Goal: Information Seeking & Learning: Compare options

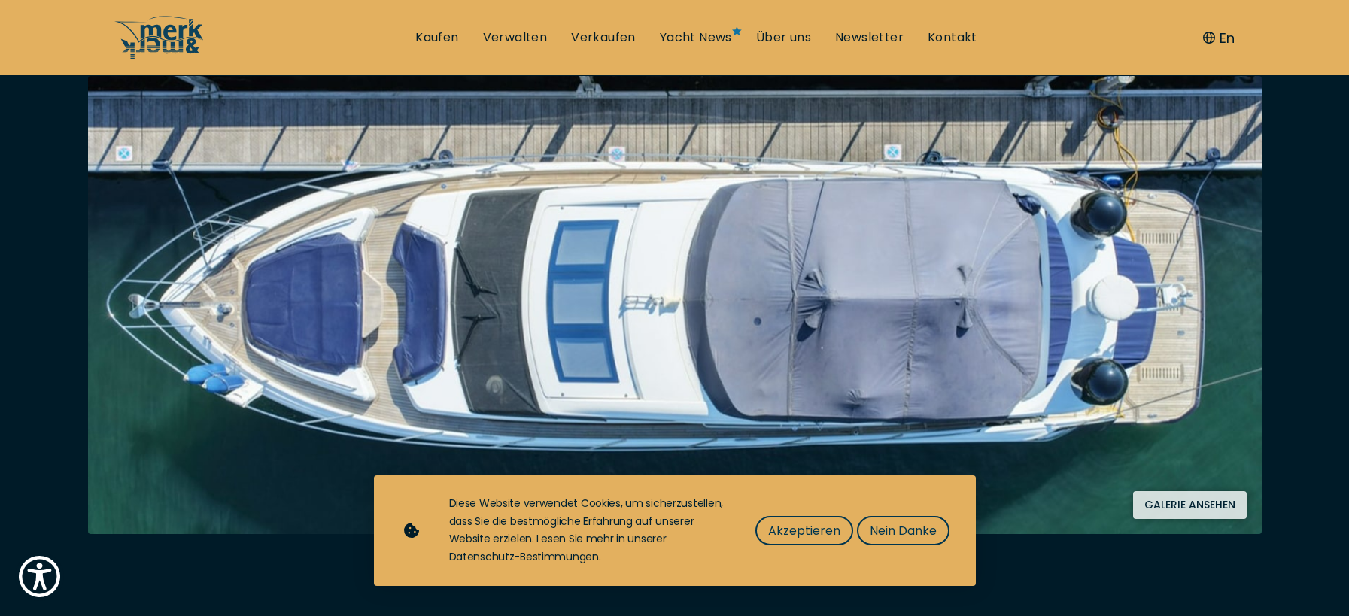
scroll to position [301, 0]
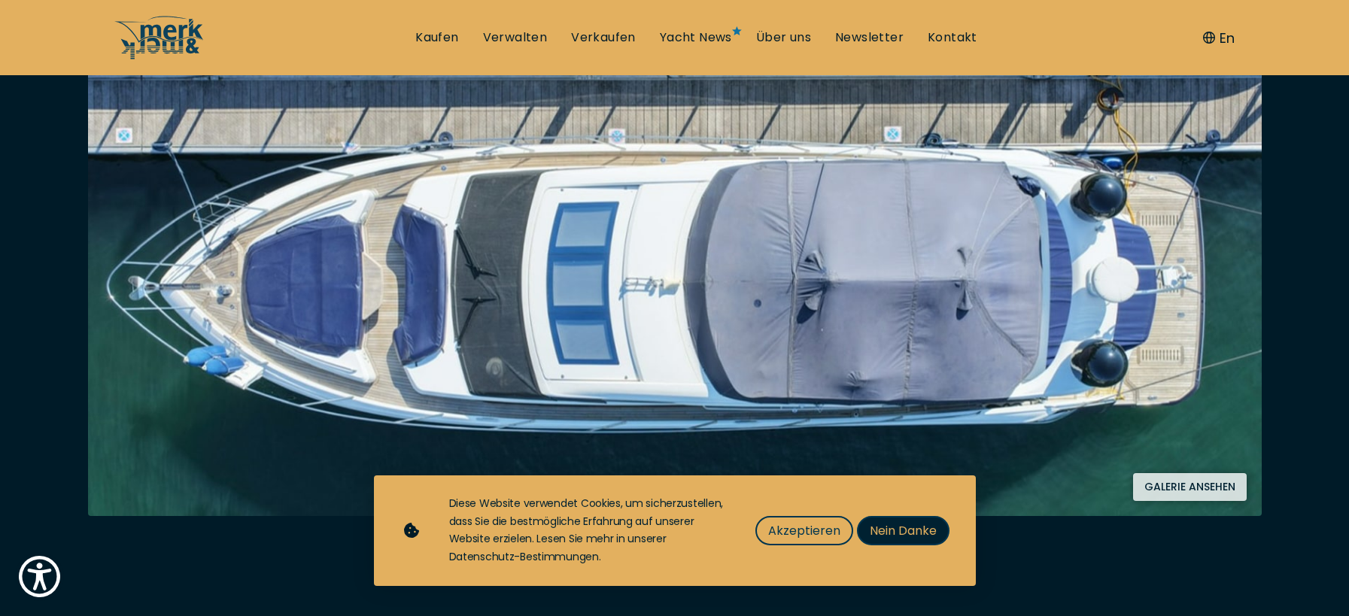
click at [894, 528] on span "Nein Danke" at bounding box center [903, 531] width 67 height 19
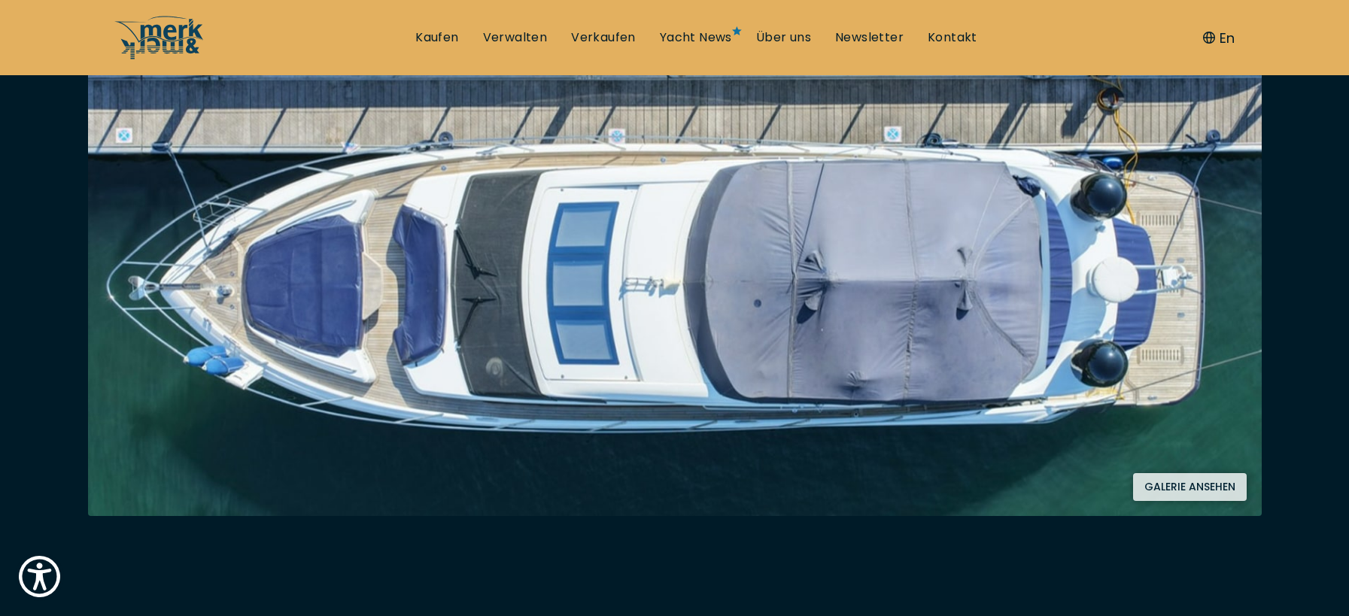
click at [1182, 482] on button "Galerie ansehen" at bounding box center [1190, 487] width 114 height 28
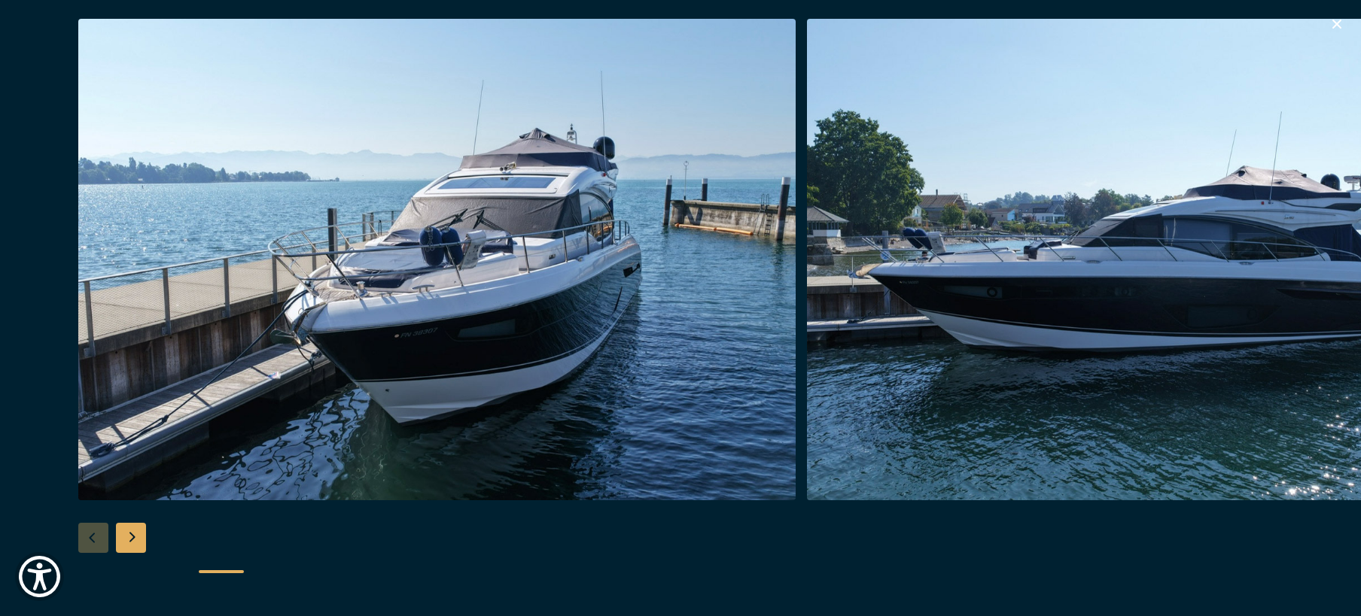
click at [130, 537] on div "Next slide" at bounding box center [131, 538] width 30 height 30
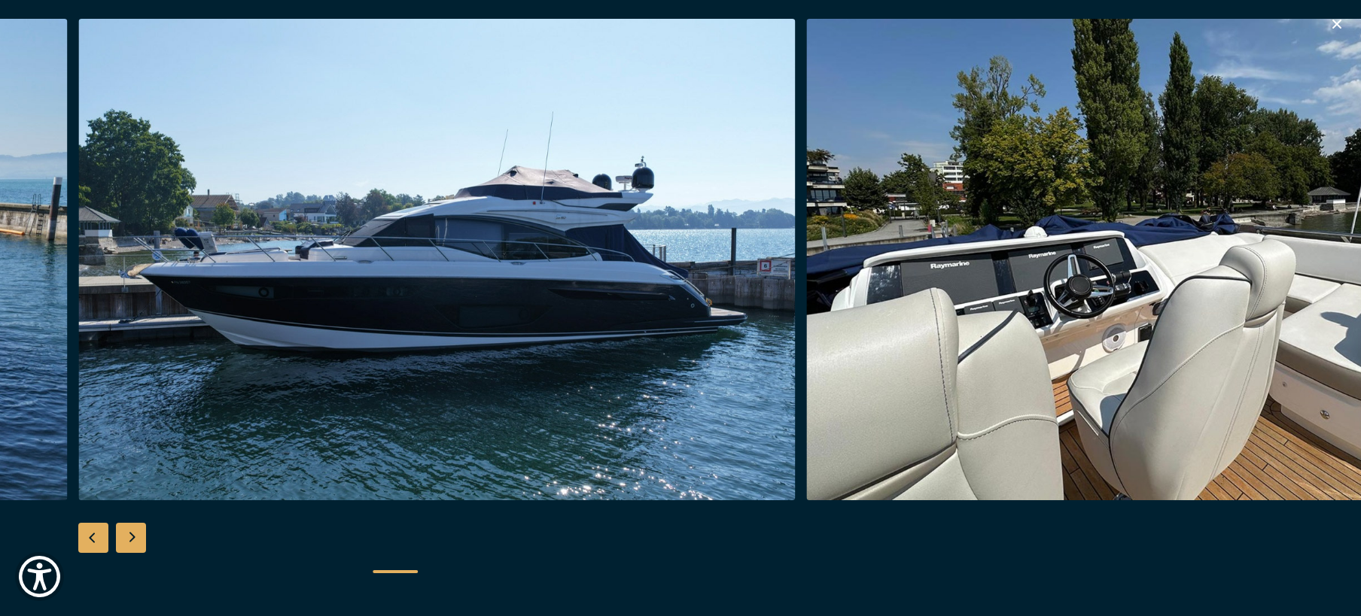
click at [130, 537] on div "Next slide" at bounding box center [131, 538] width 30 height 30
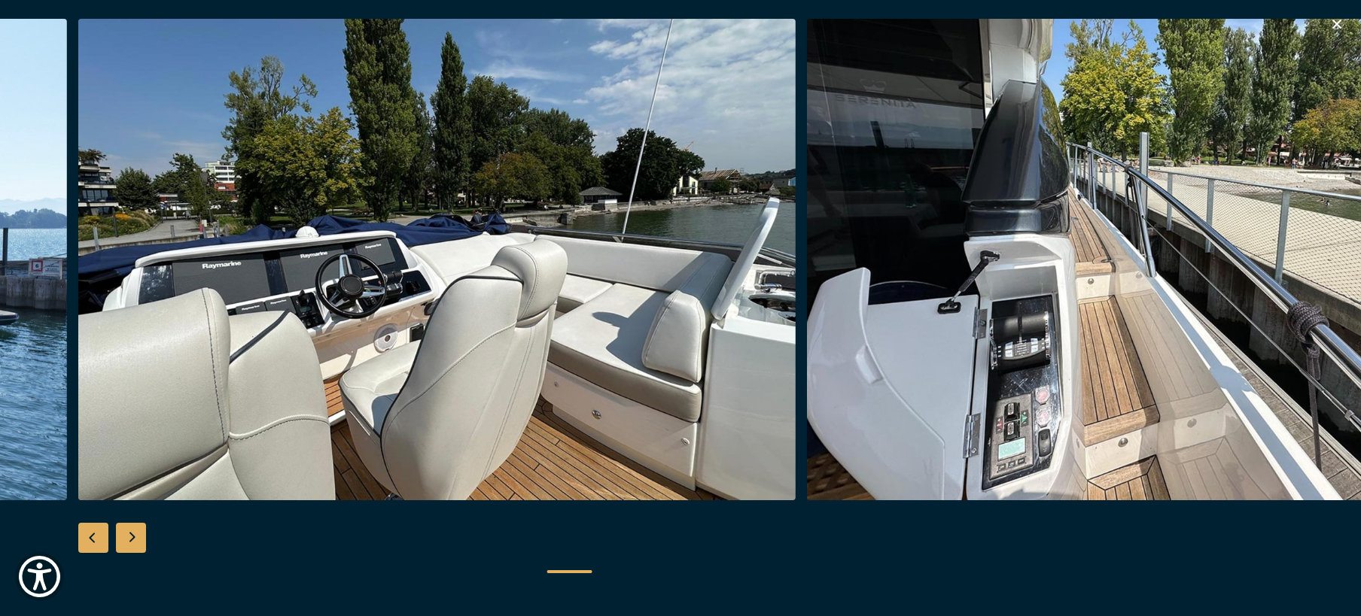
click at [130, 537] on div "Next slide" at bounding box center [131, 538] width 30 height 30
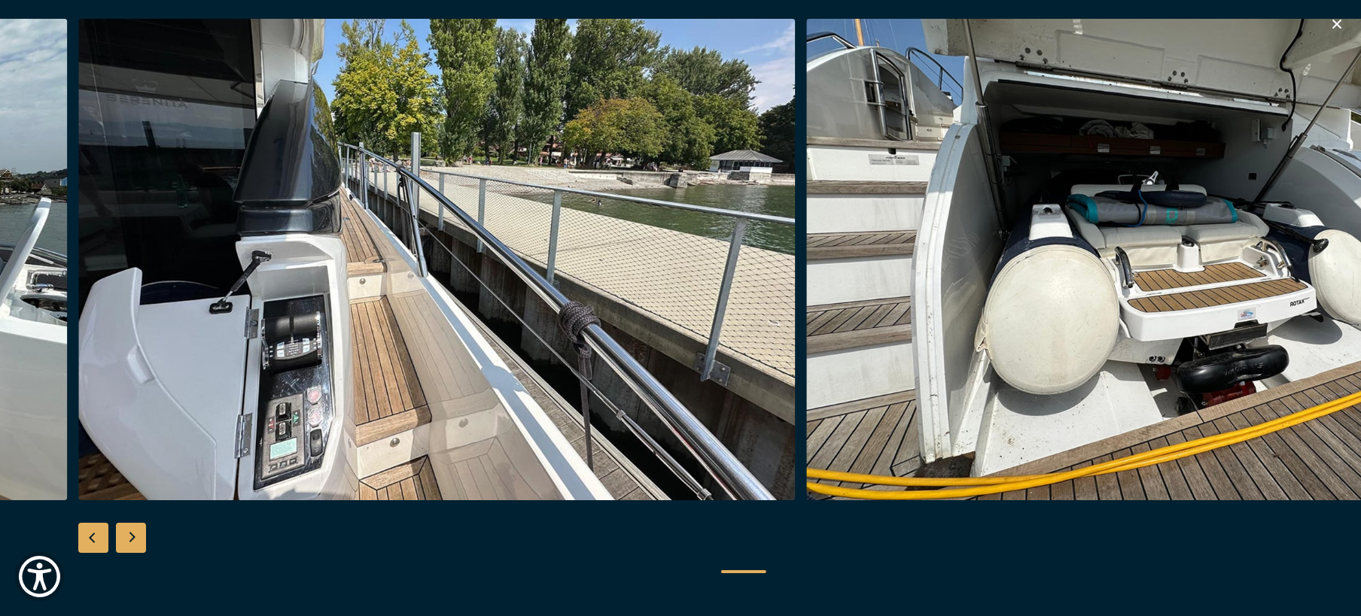
click at [130, 537] on div "Next slide" at bounding box center [131, 538] width 30 height 30
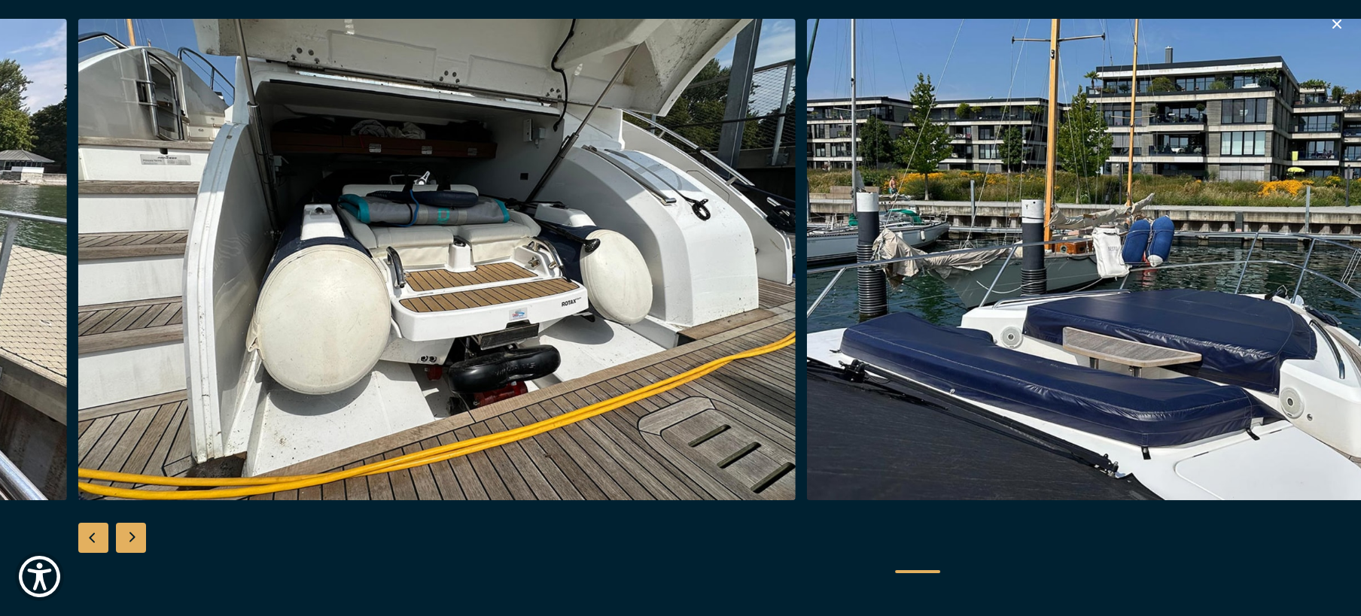
click at [126, 537] on div "Next slide" at bounding box center [131, 538] width 30 height 30
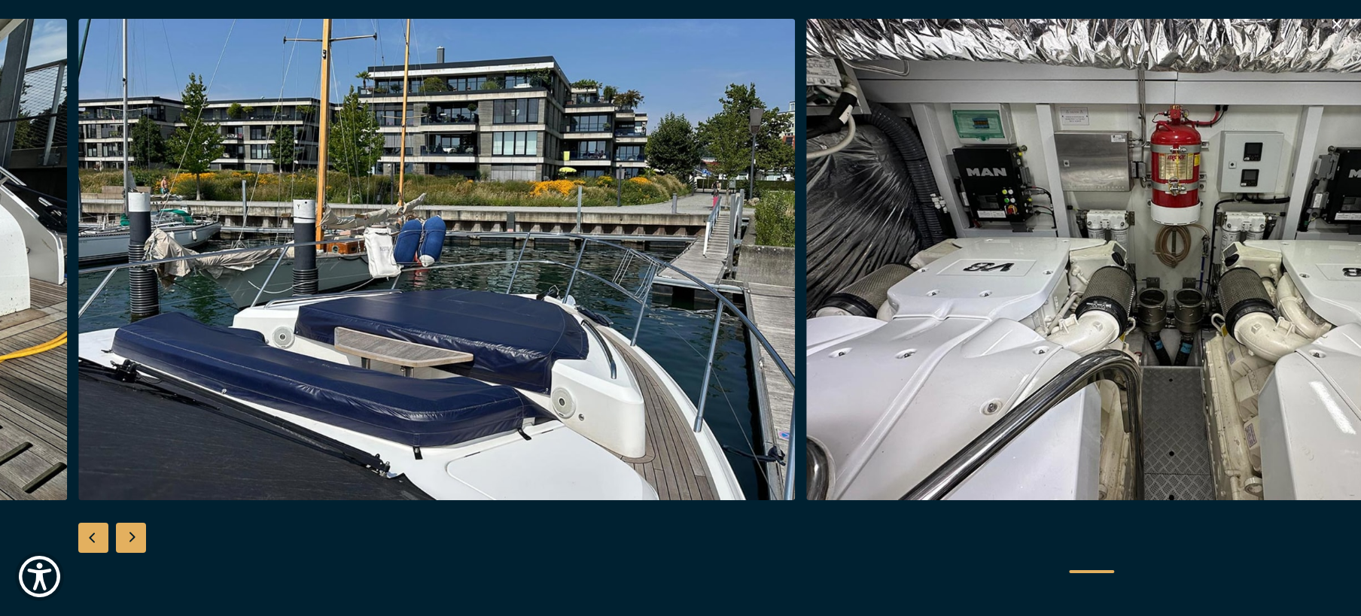
click at [126, 537] on div "Next slide" at bounding box center [131, 538] width 30 height 30
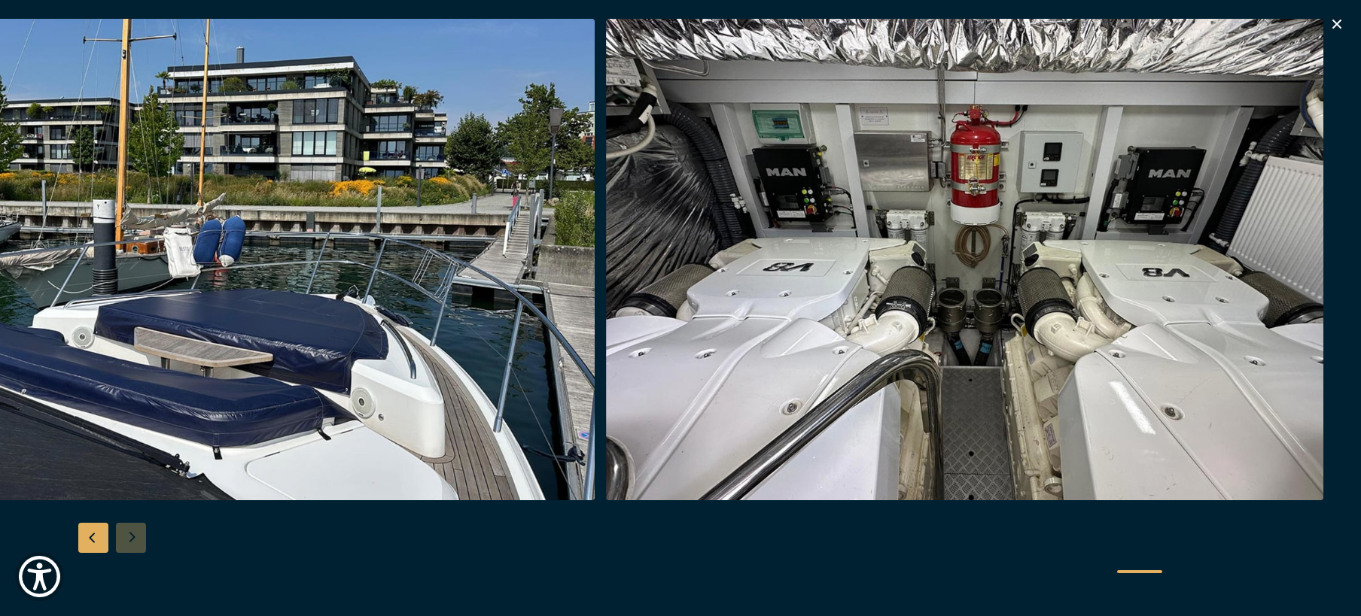
click at [126, 537] on div at bounding box center [680, 308] width 1361 height 579
click at [1337, 17] on div "Besondere Yachtangebote" at bounding box center [680, 308] width 1361 height 616
click at [1334, 23] on icon "button" at bounding box center [1336, 24] width 18 height 18
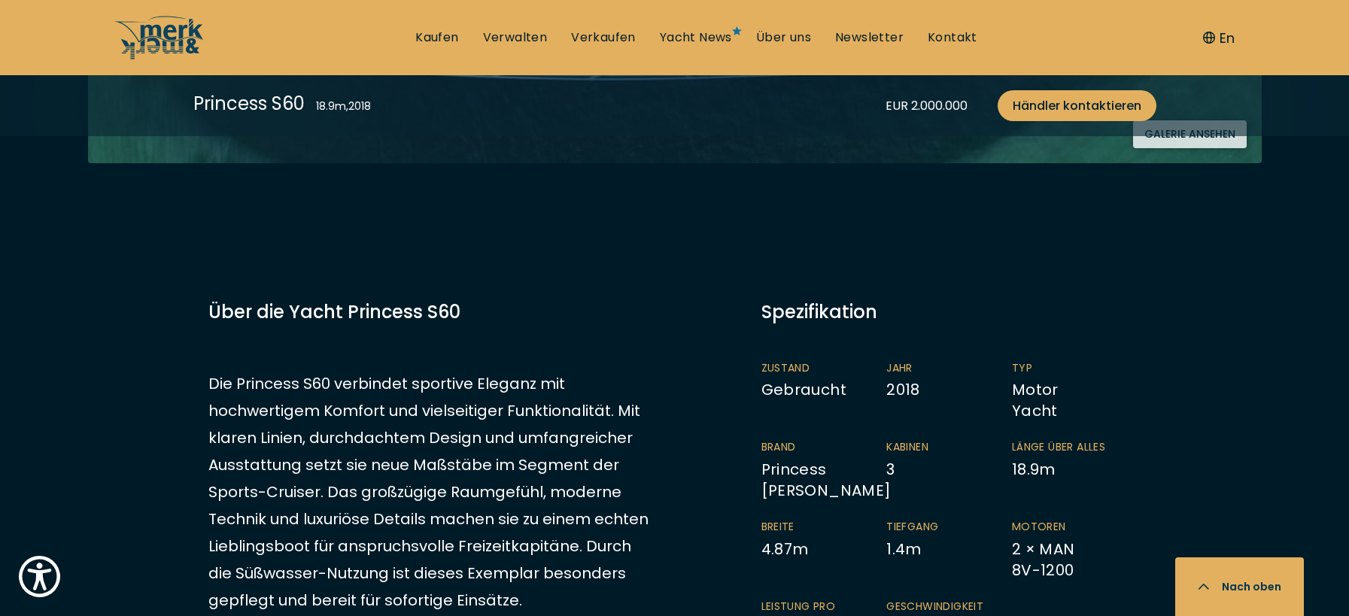
scroll to position [903, 0]
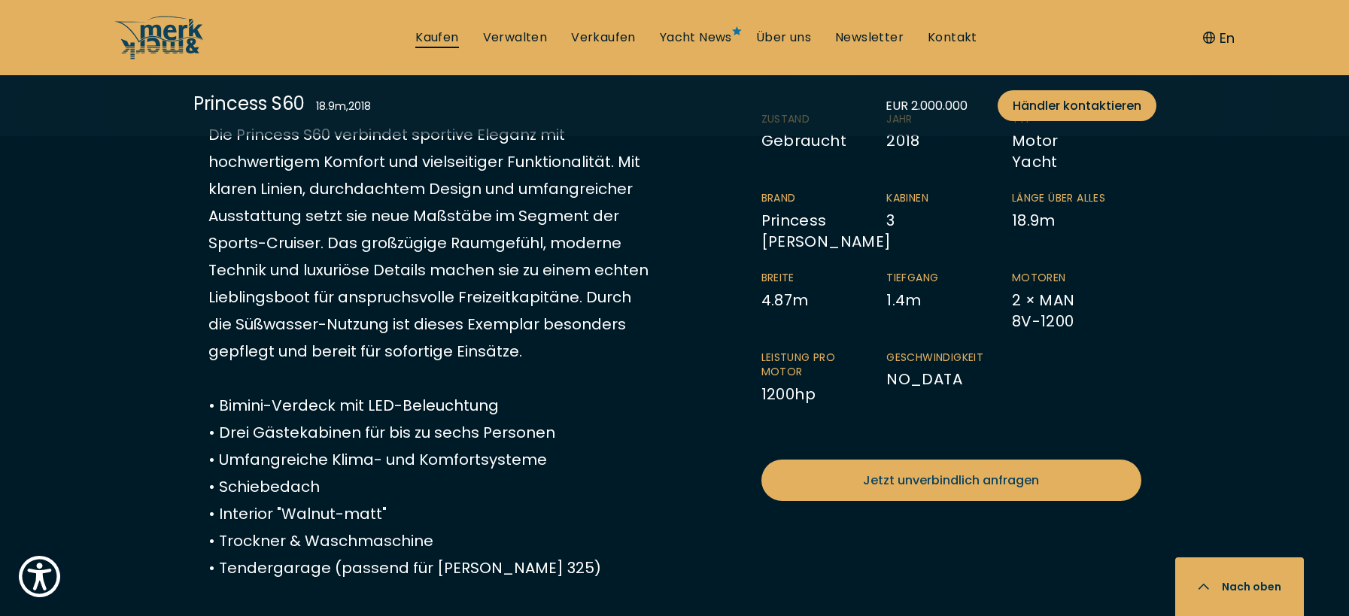
click at [446, 42] on link "Kaufen" at bounding box center [436, 37] width 43 height 17
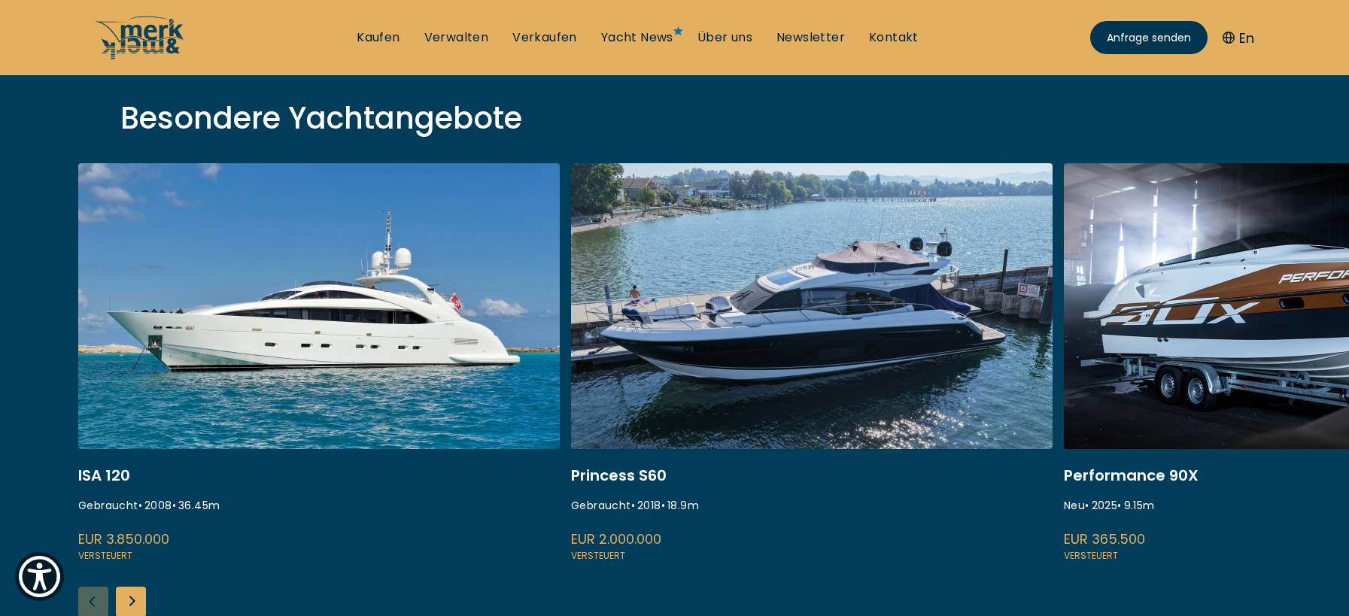
scroll to position [527, 0]
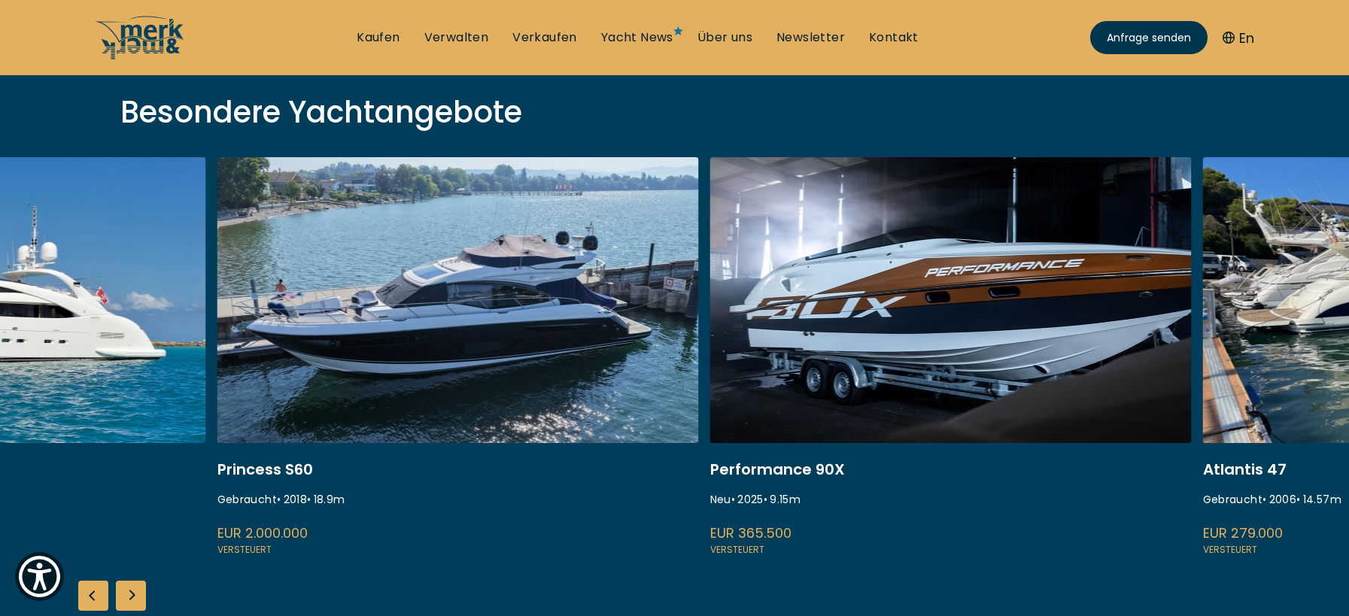
click at [911, 361] on link at bounding box center [951, 357] width 482 height 401
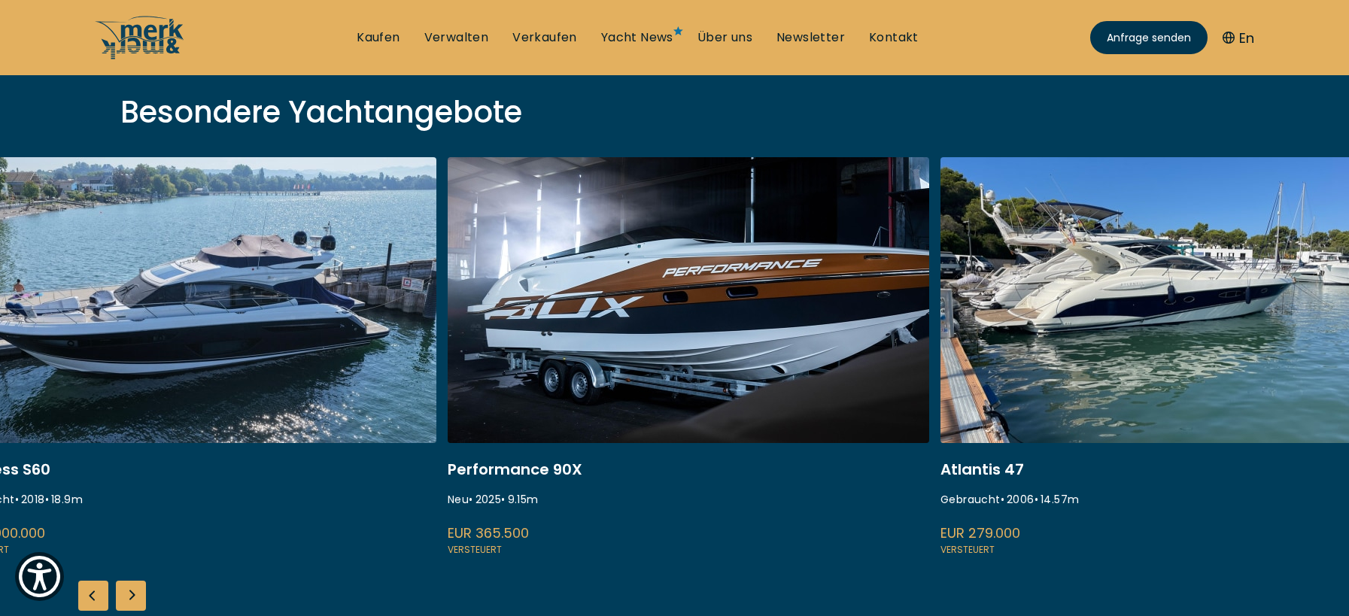
click at [999, 330] on link at bounding box center [1182, 357] width 482 height 401
click at [797, 309] on link at bounding box center [689, 357] width 482 height 401
click at [701, 310] on link at bounding box center [689, 357] width 482 height 401
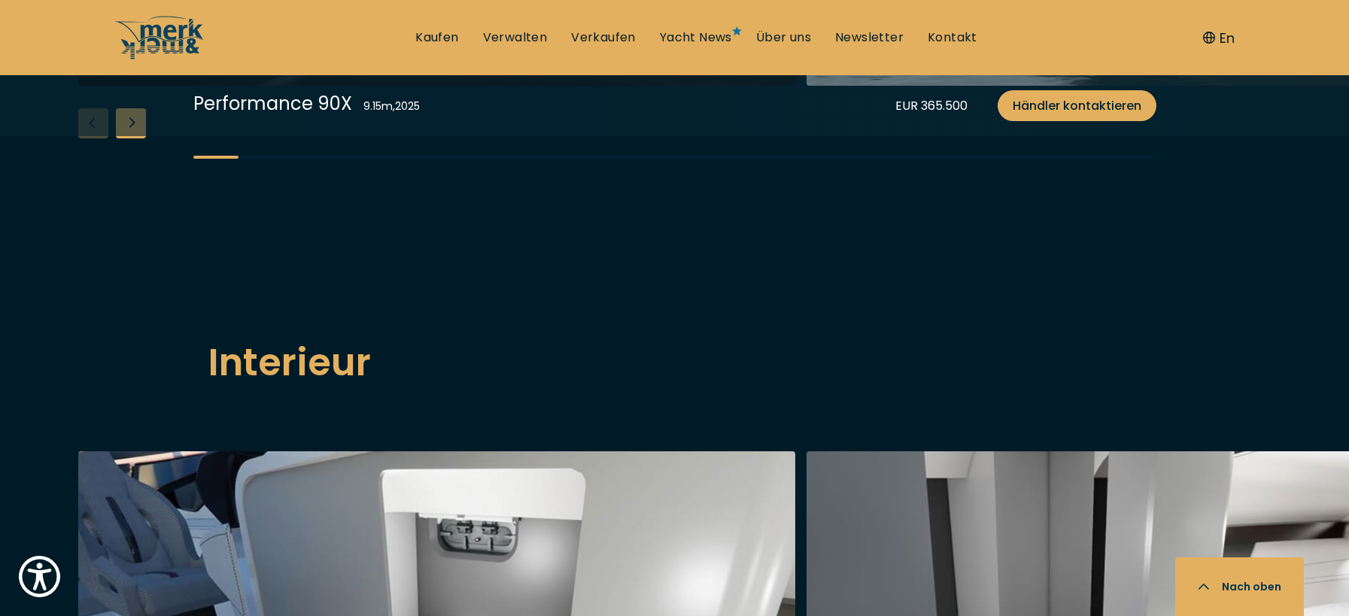
scroll to position [1957, 0]
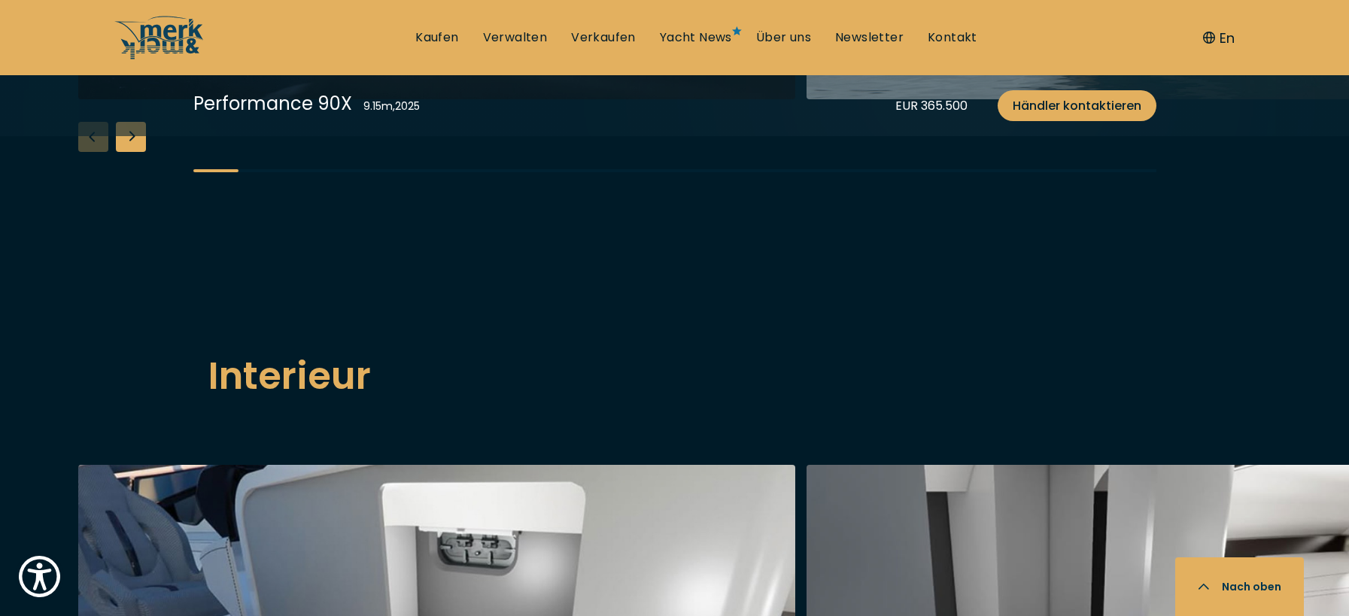
click at [138, 152] on div "Next slide" at bounding box center [131, 137] width 30 height 30
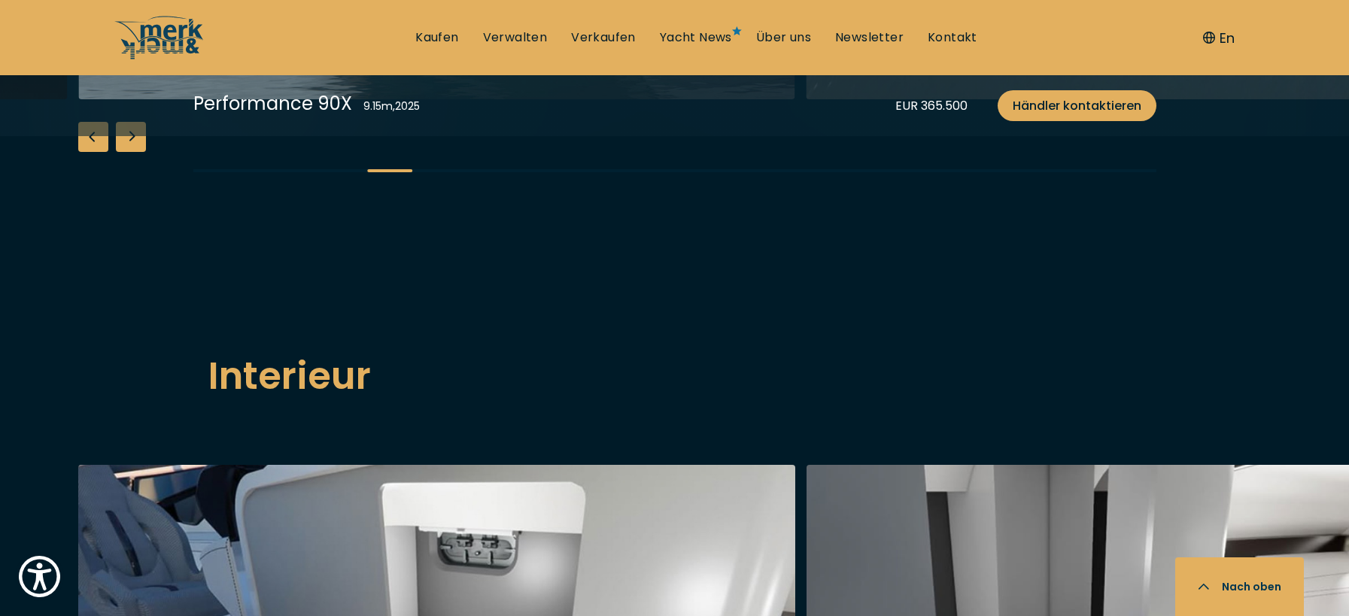
click at [135, 152] on div "Next slide" at bounding box center [131, 137] width 30 height 30
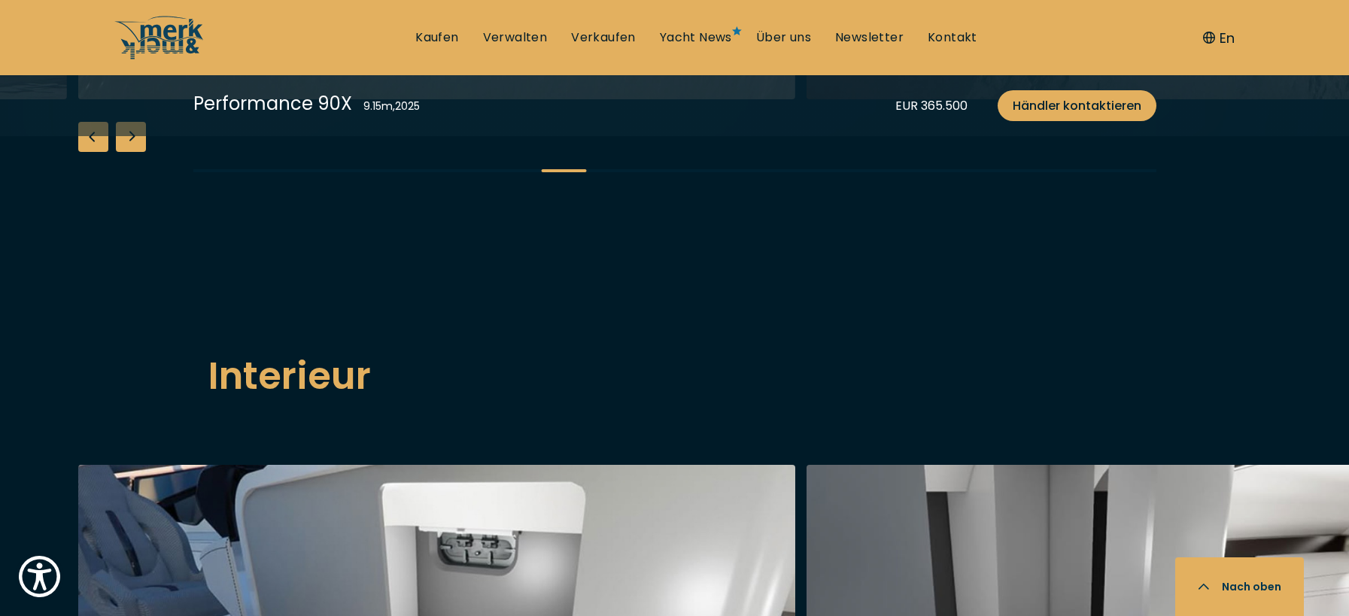
click at [135, 152] on div "Next slide" at bounding box center [131, 137] width 30 height 30
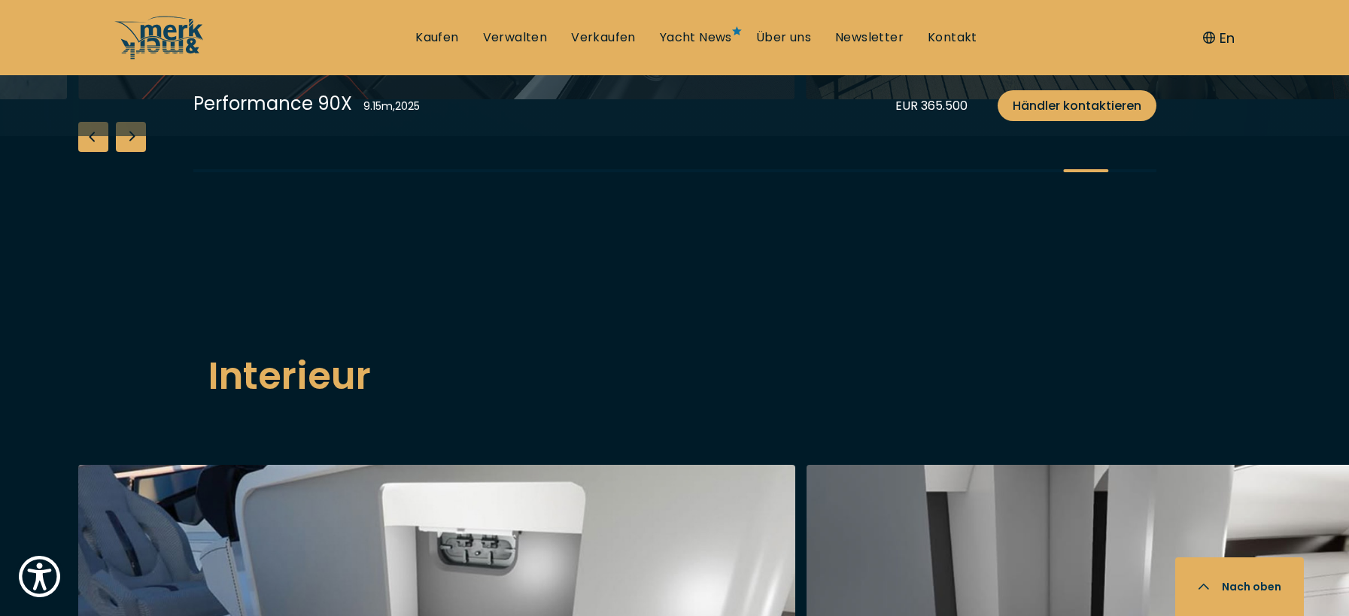
click at [135, 152] on div "Next slide" at bounding box center [131, 137] width 30 height 30
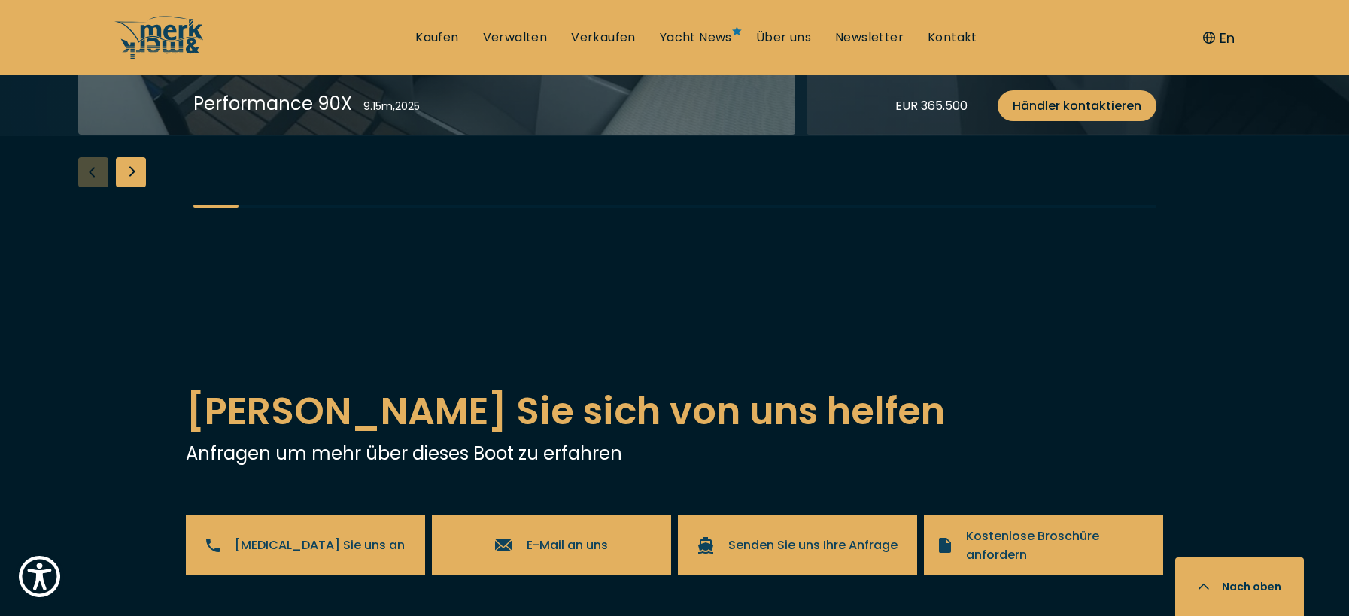
scroll to position [2784, 0]
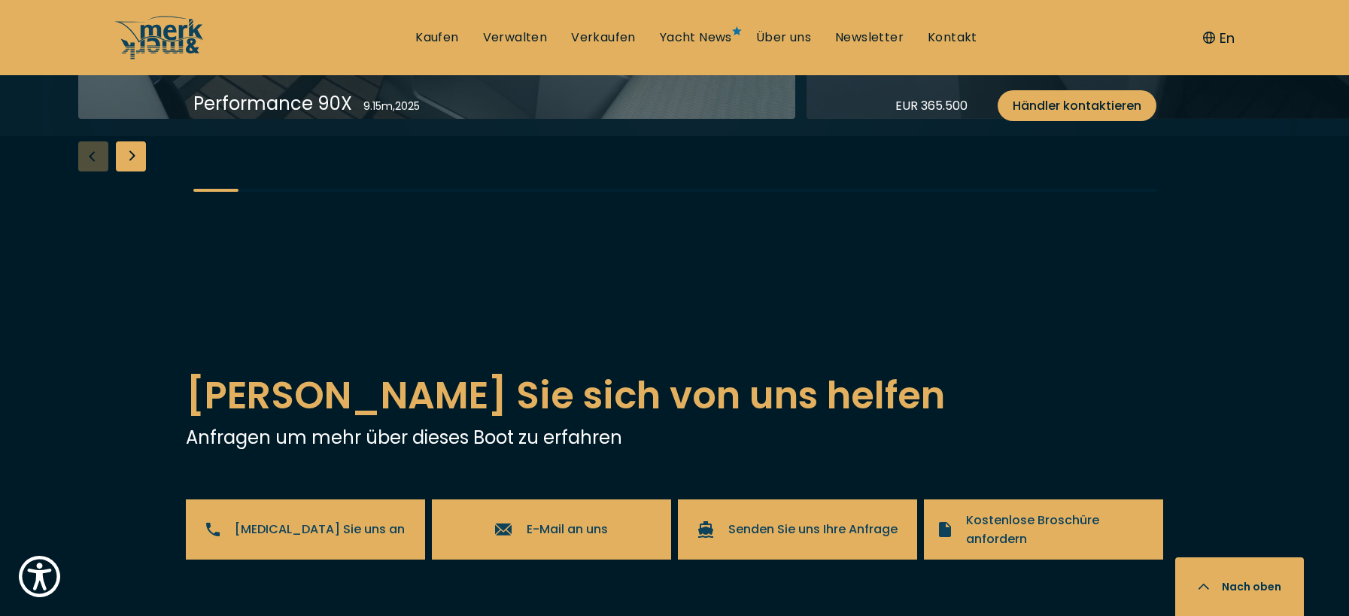
click at [135, 172] on div "Next slide" at bounding box center [131, 156] width 30 height 30
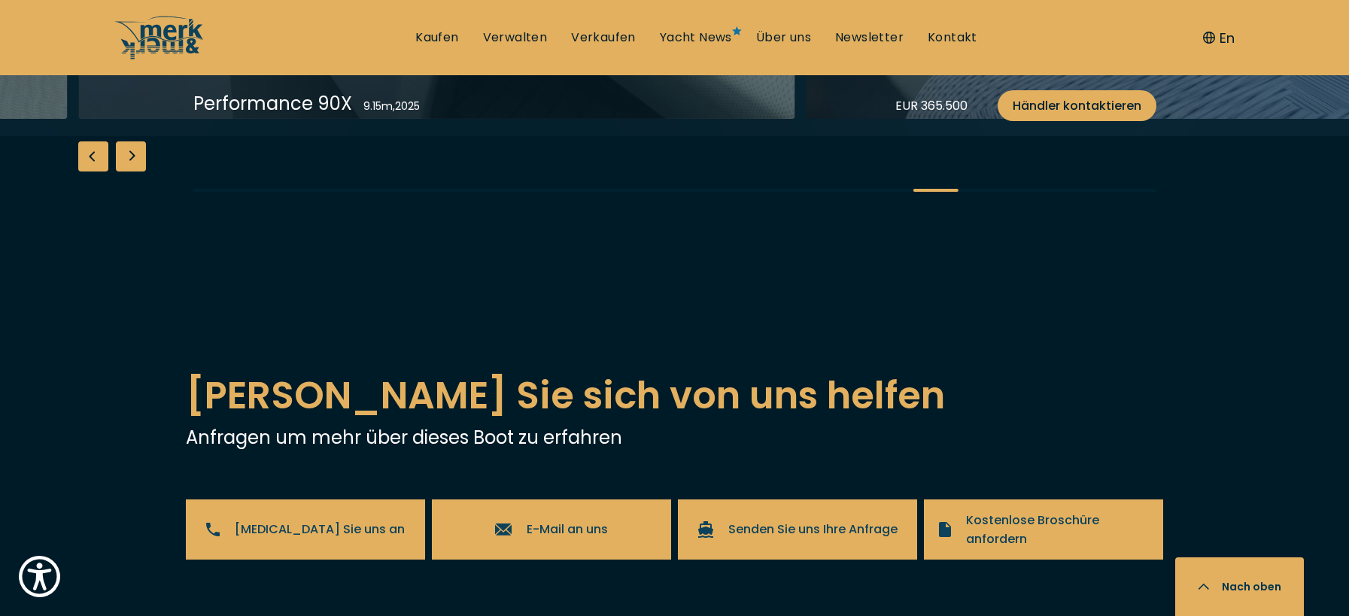
click at [135, 172] on div "Next slide" at bounding box center [131, 156] width 30 height 30
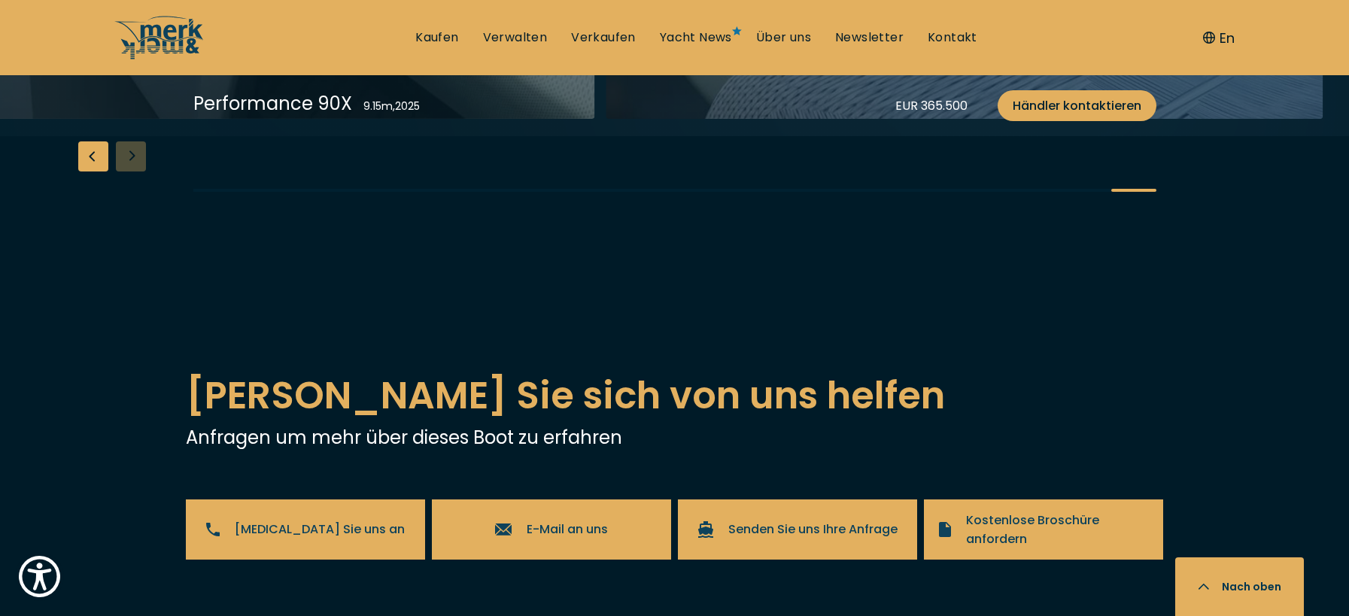
click at [87, 172] on div "Previous slide" at bounding box center [93, 156] width 30 height 30
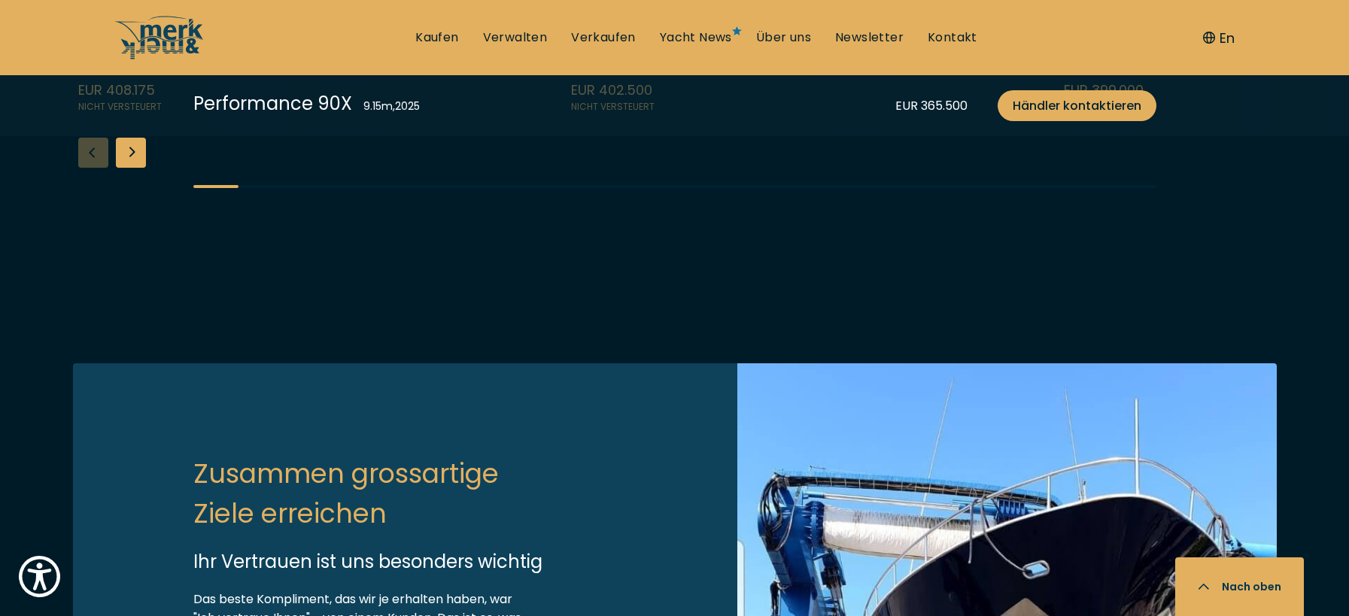
scroll to position [3988, 0]
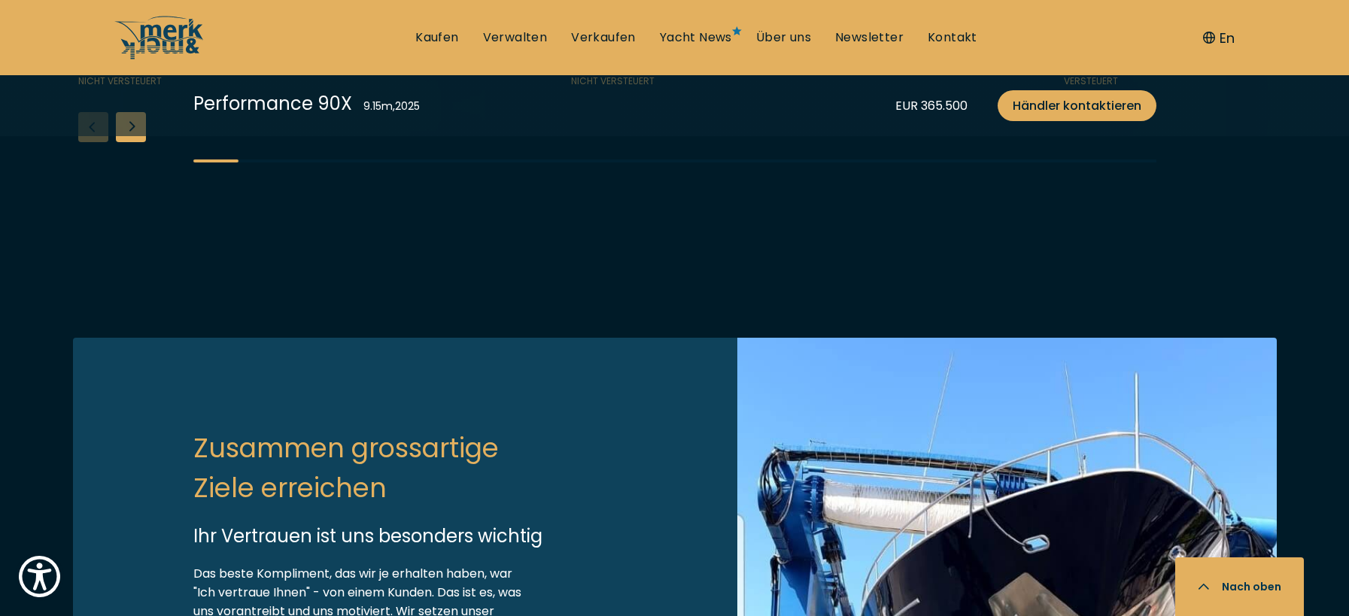
click at [128, 142] on div "Next slide" at bounding box center [131, 127] width 30 height 30
click at [118, 142] on div "Next slide" at bounding box center [131, 127] width 30 height 30
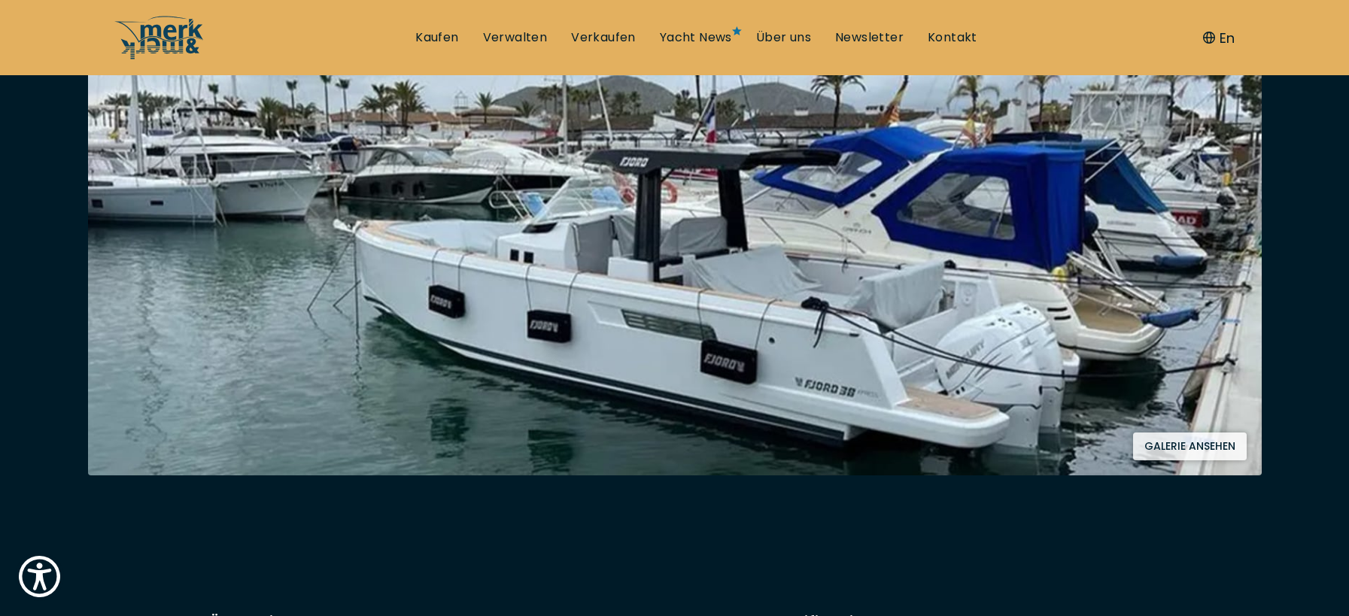
scroll to position [376, 0]
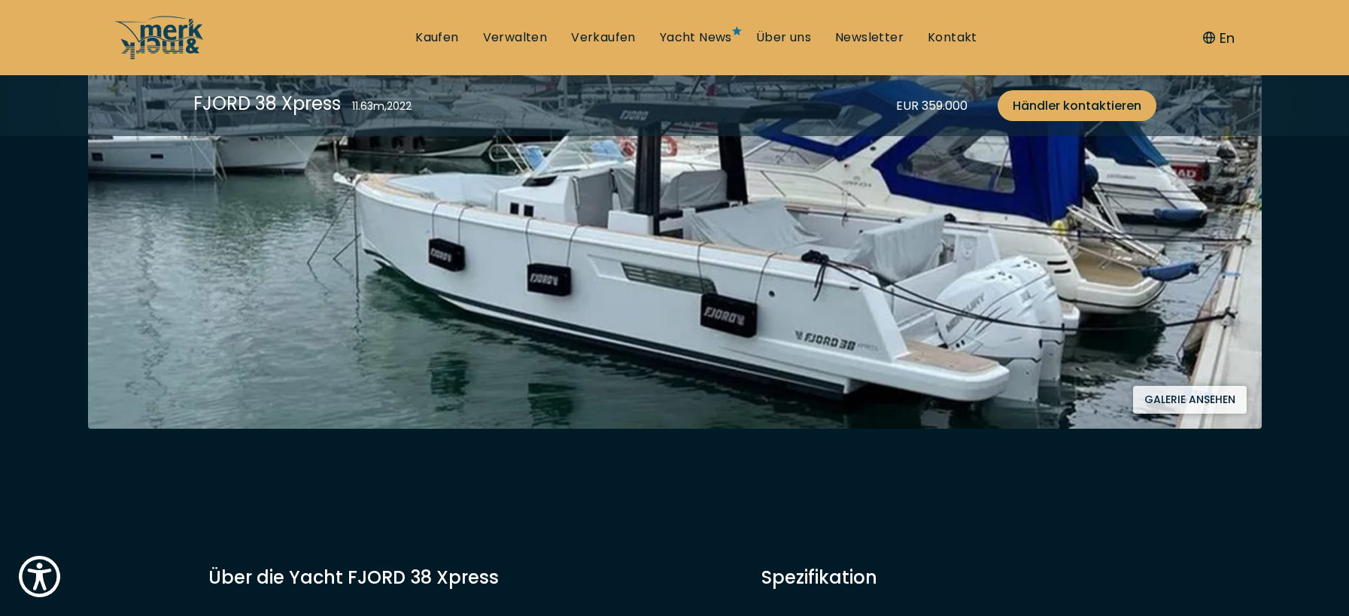
click at [1198, 397] on button "Galerie ansehen" at bounding box center [1190, 400] width 114 height 28
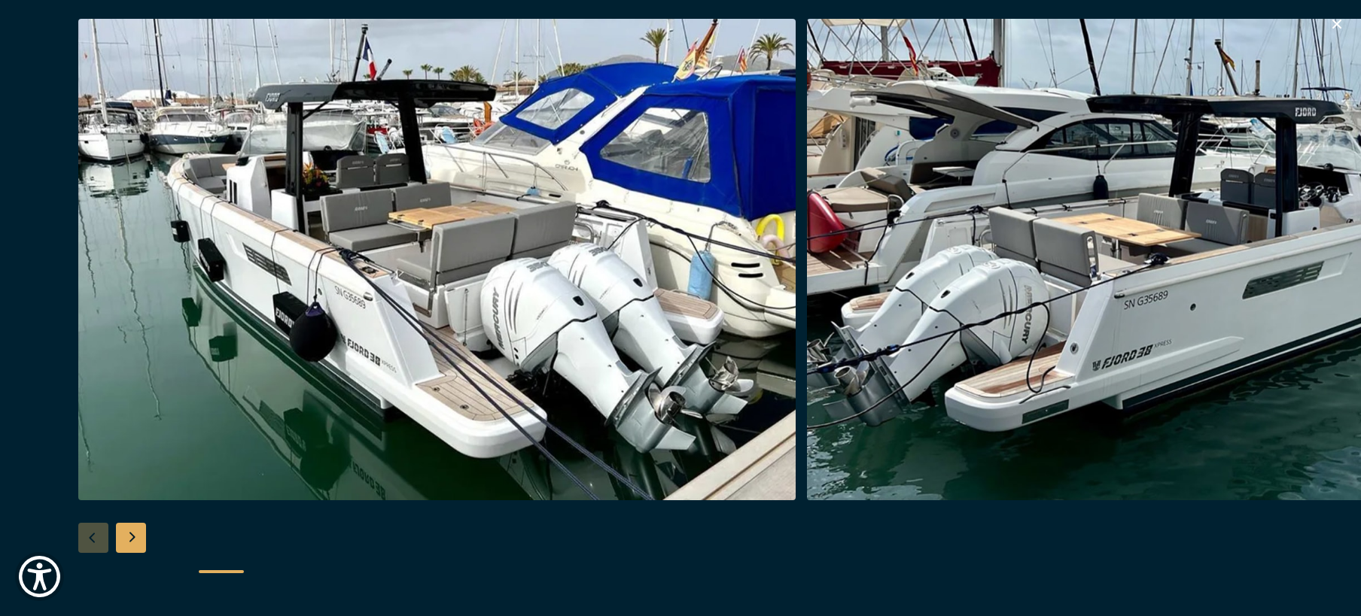
click at [126, 532] on div "Next slide" at bounding box center [131, 538] width 30 height 30
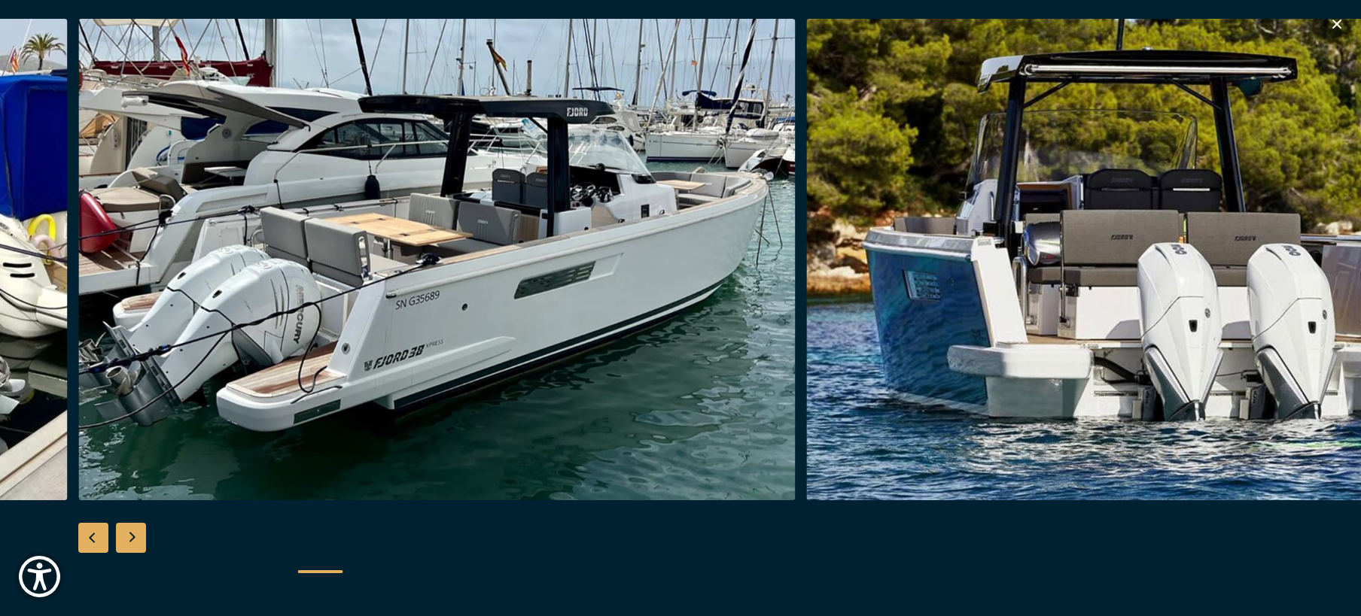
click at [125, 533] on div "Next slide" at bounding box center [131, 538] width 30 height 30
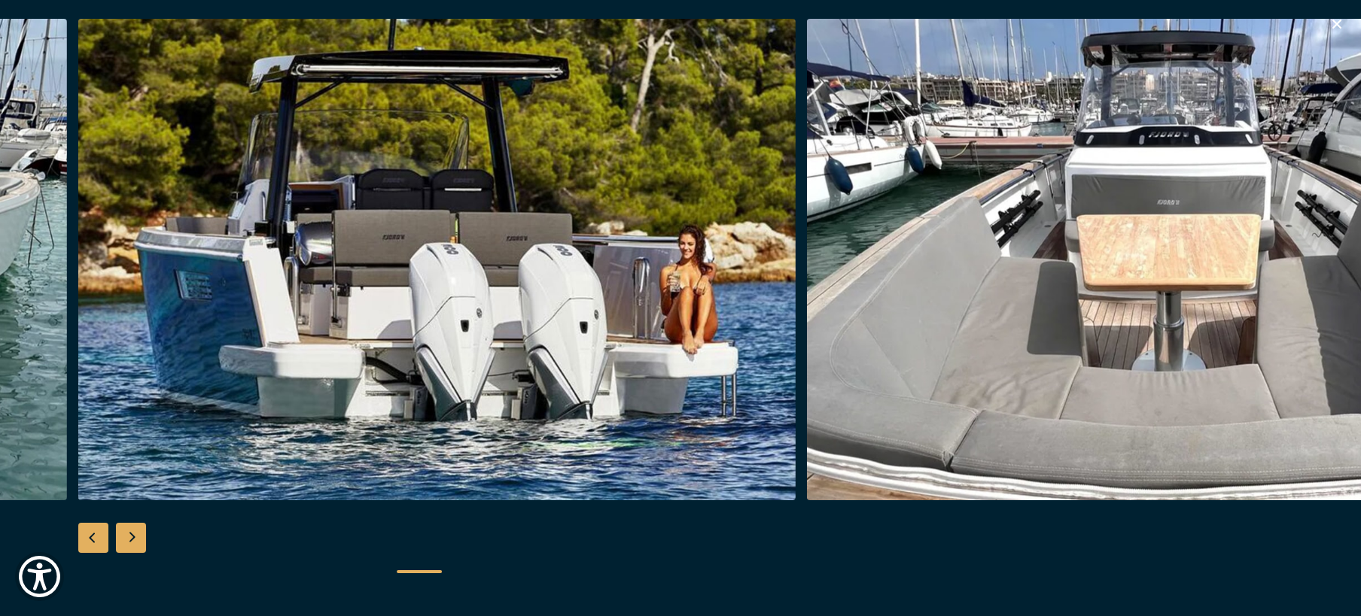
click at [125, 533] on div "Next slide" at bounding box center [131, 538] width 30 height 30
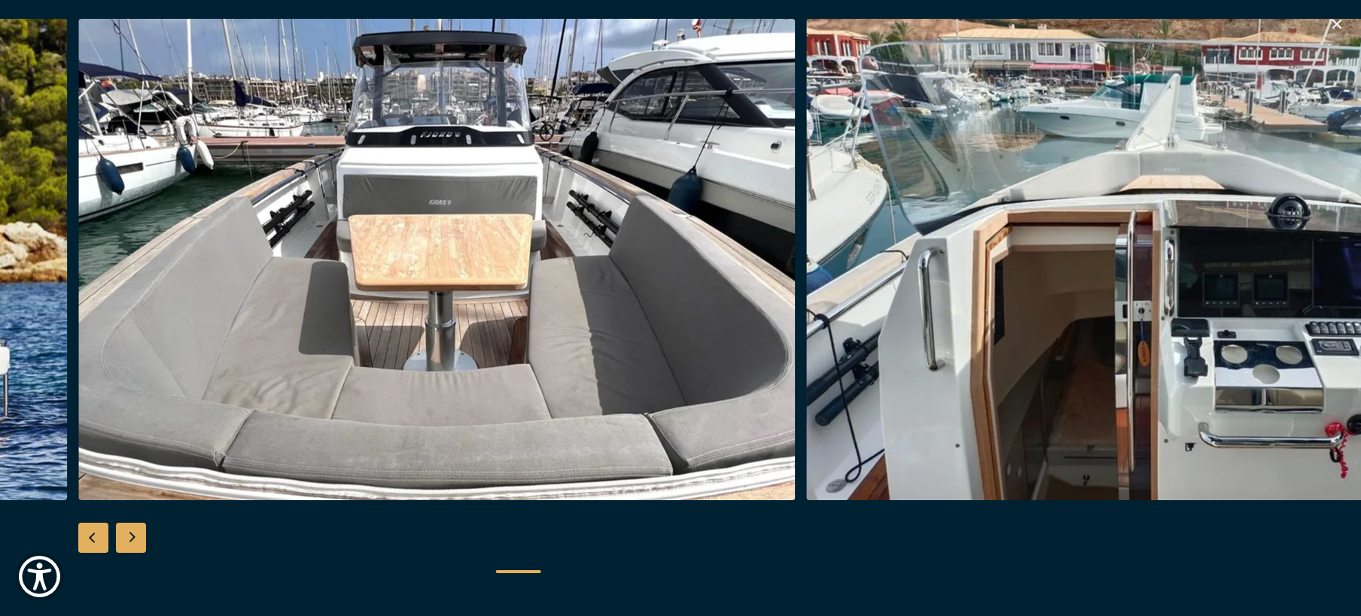
click at [125, 533] on div "Next slide" at bounding box center [131, 538] width 30 height 30
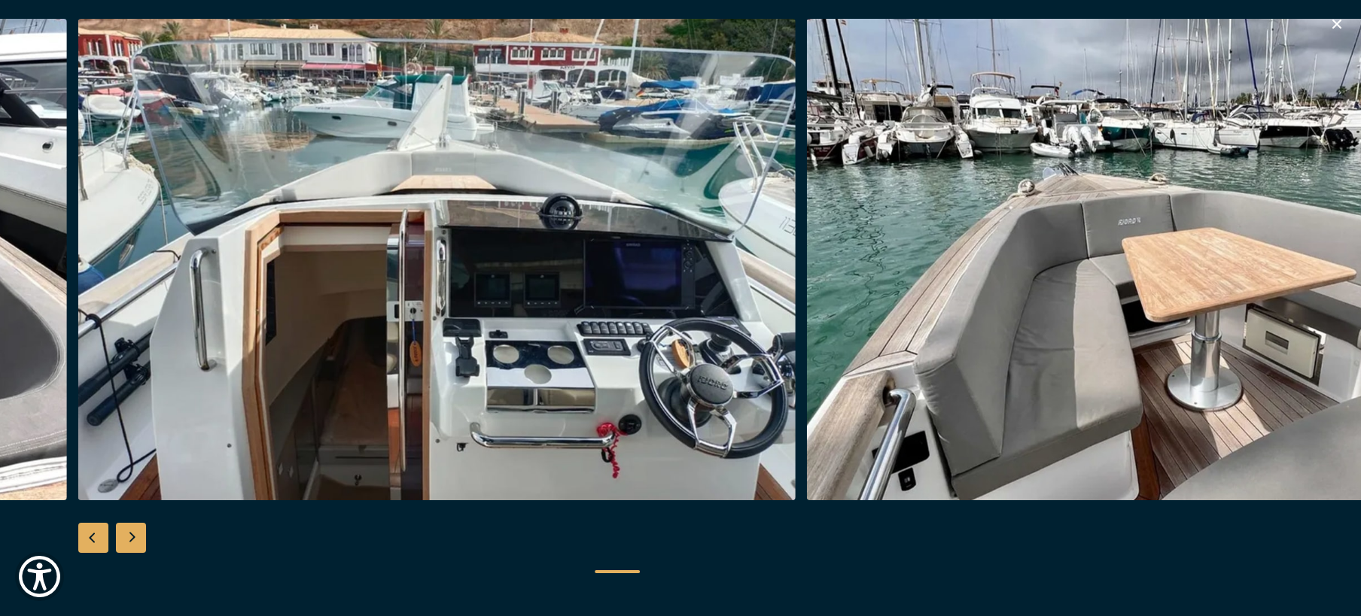
click at [124, 534] on div "Next slide" at bounding box center [131, 538] width 30 height 30
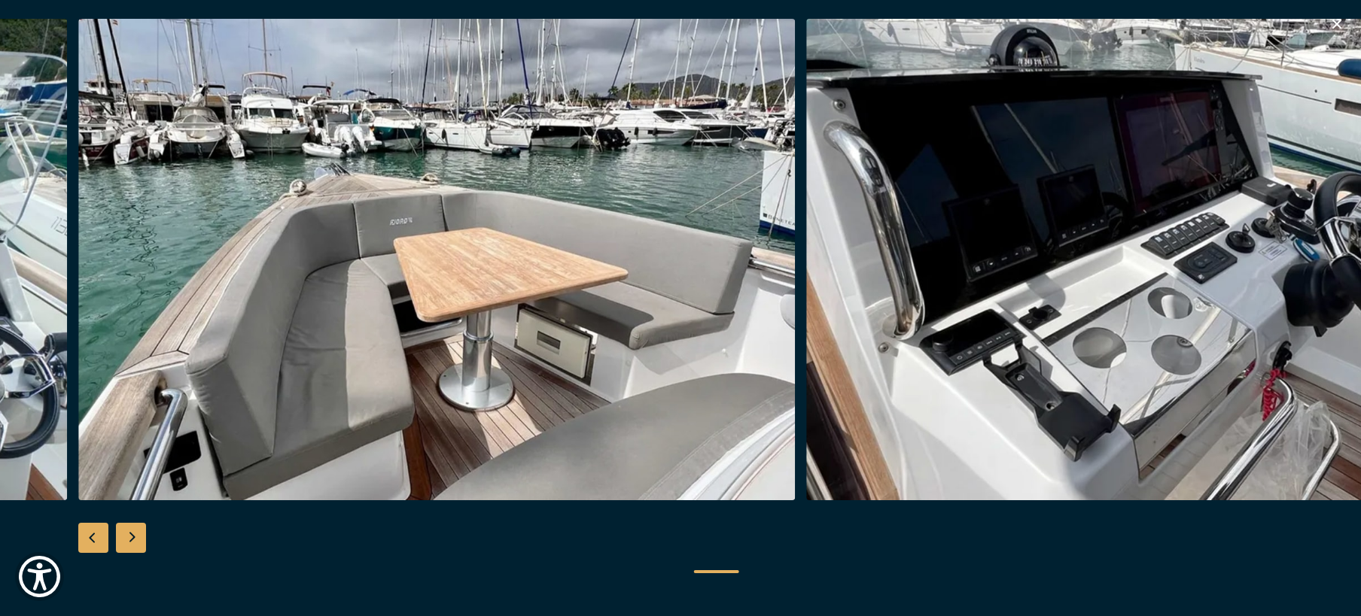
click at [123, 534] on div "Next slide" at bounding box center [131, 538] width 30 height 30
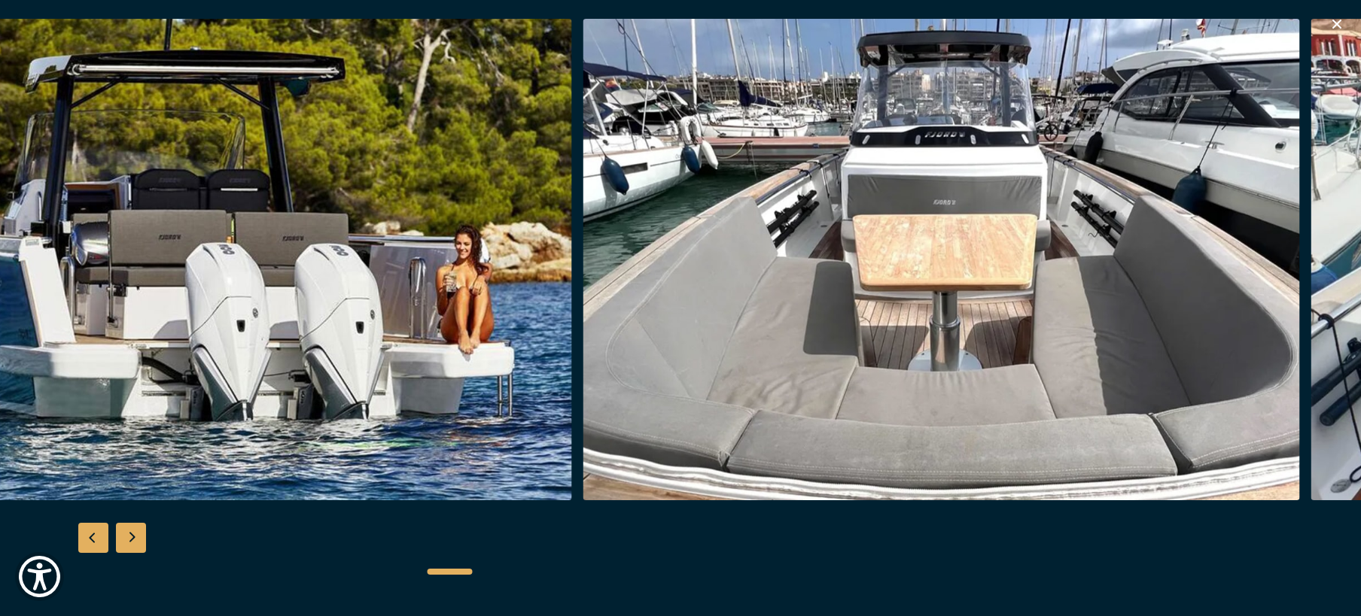
click at [449, 555] on div at bounding box center [680, 572] width 963 height 38
drag, startPoint x: 1339, startPoint y: 19, endPoint x: 1315, endPoint y: 43, distance: 34.1
click at [1340, 20] on icon "button" at bounding box center [1336, 24] width 18 height 18
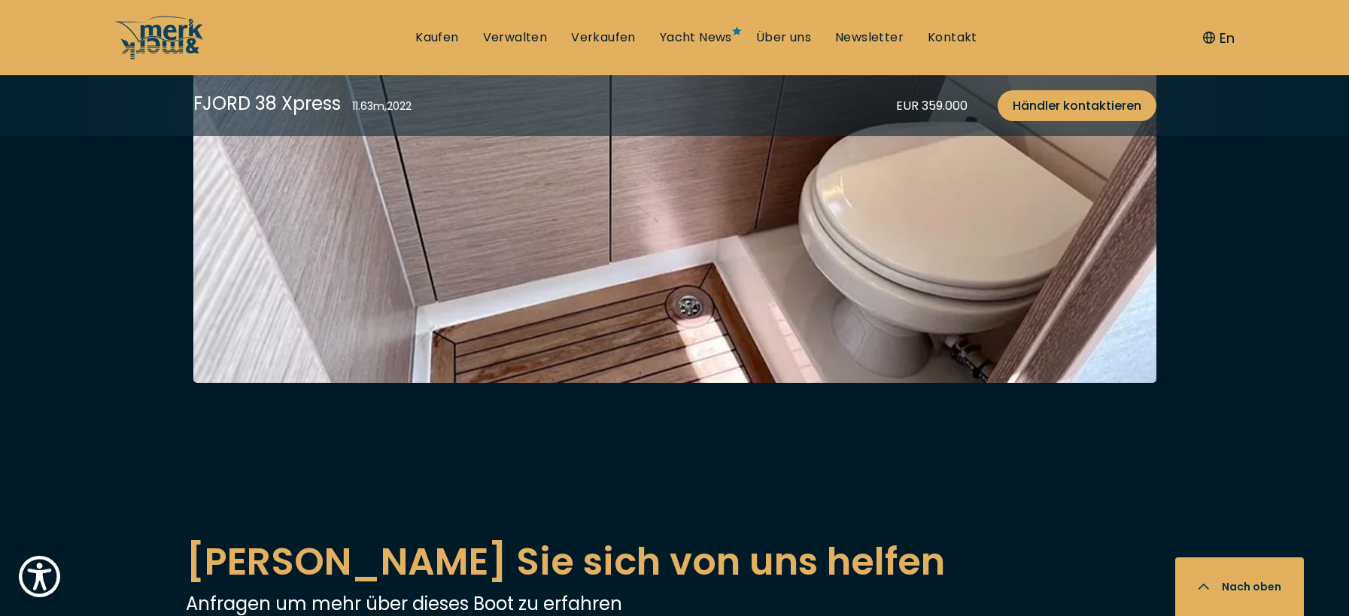
scroll to position [2559, 0]
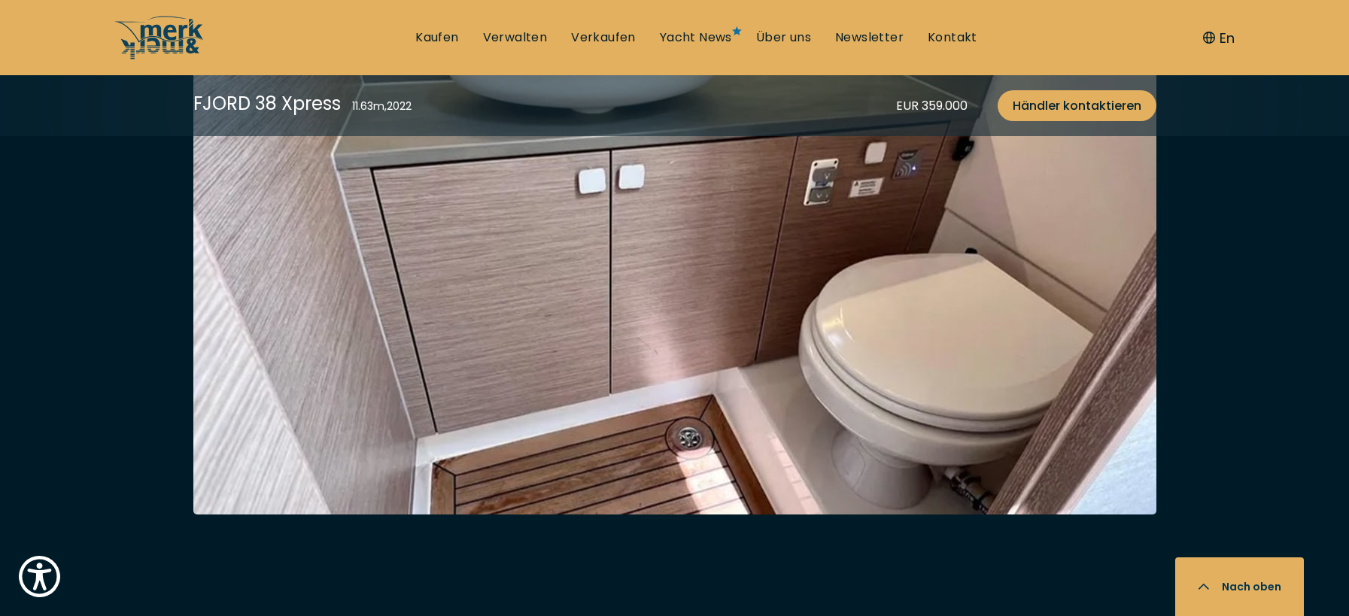
click at [886, 300] on img at bounding box center [674, 191] width 963 height 647
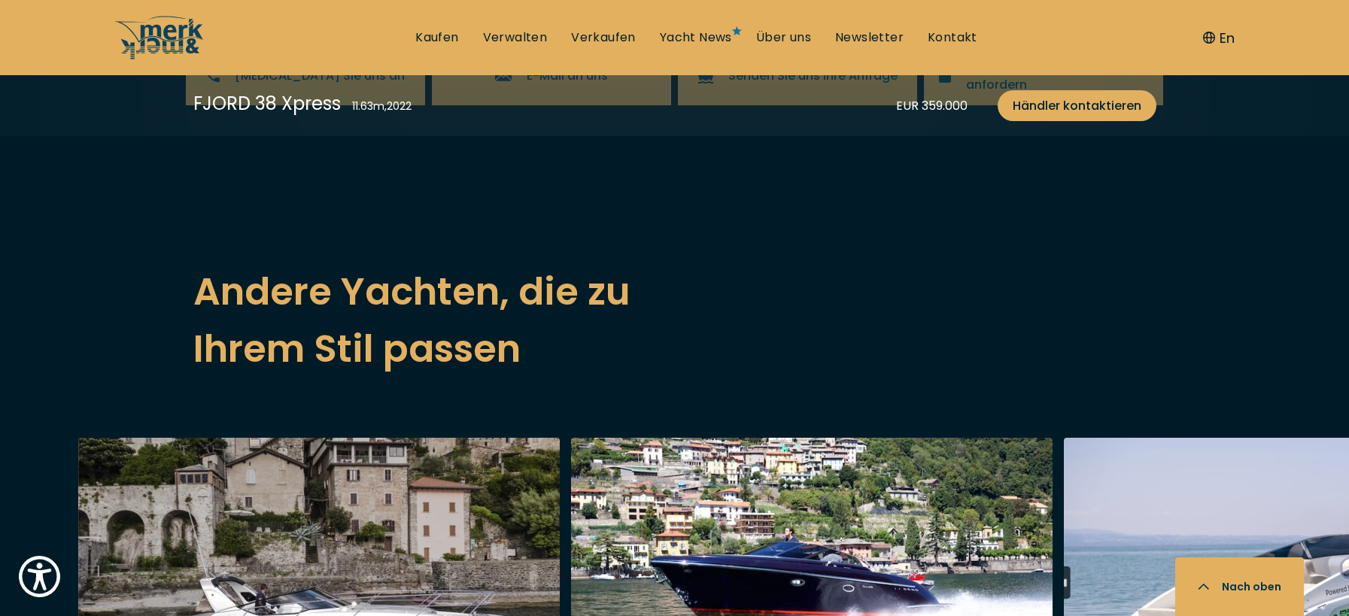
scroll to position [3687, 0]
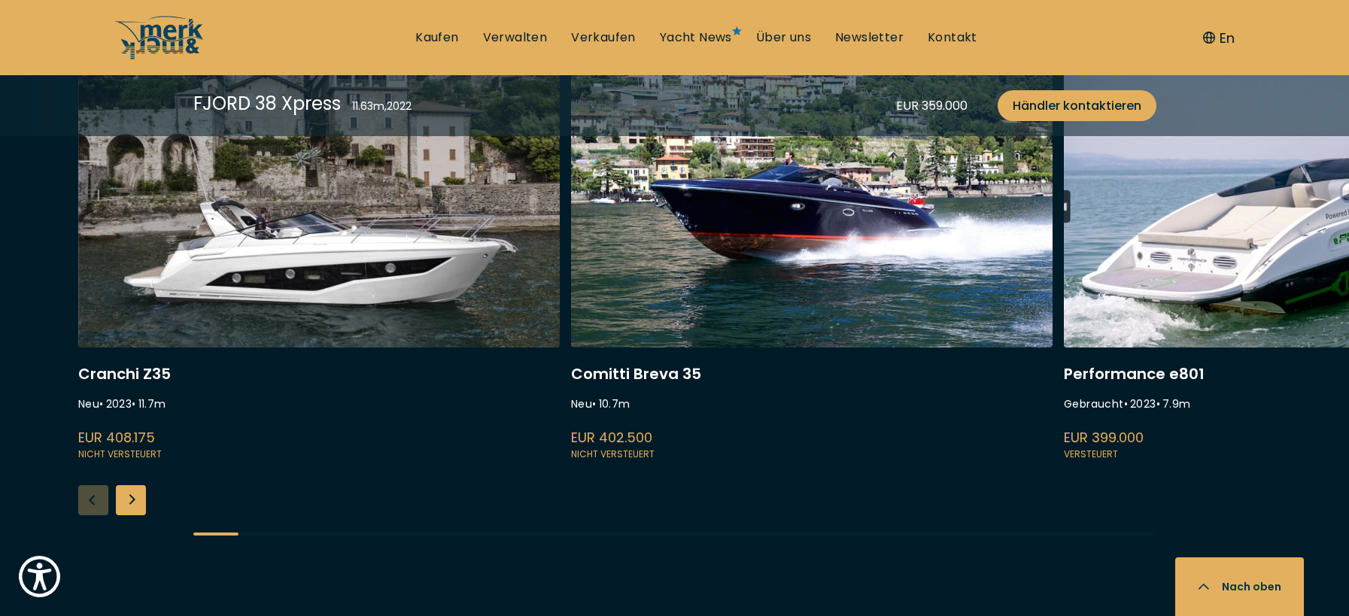
click at [132, 494] on div "Next slide" at bounding box center [131, 500] width 30 height 30
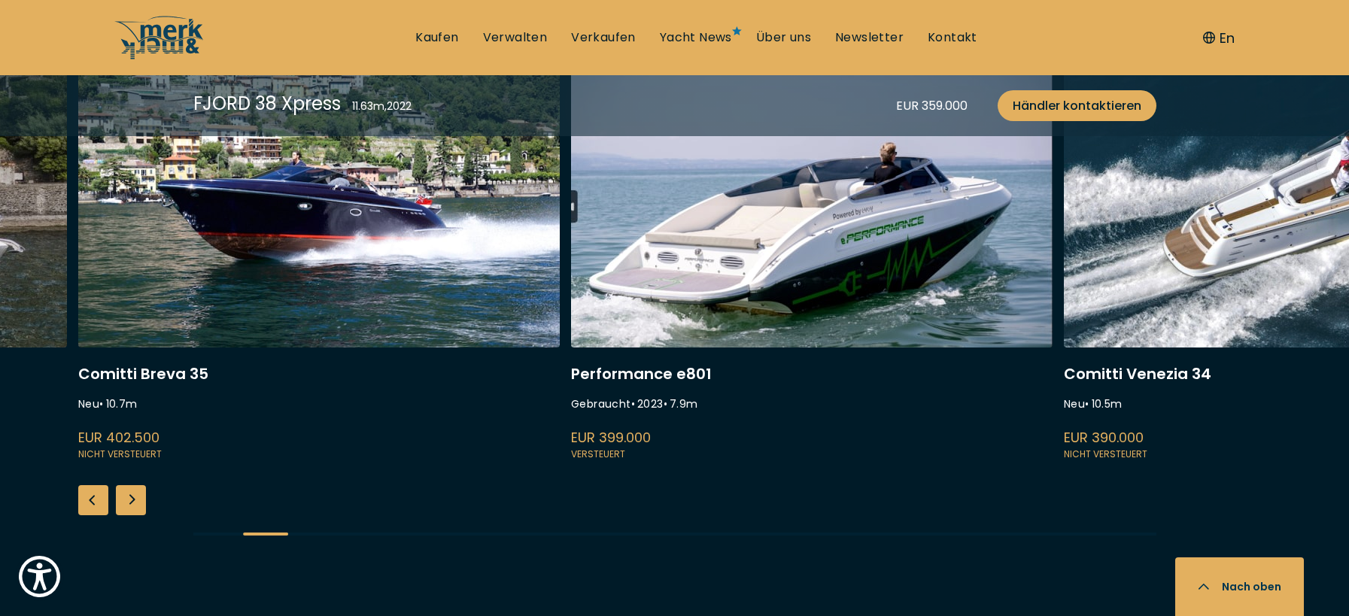
click at [132, 494] on div "Next slide" at bounding box center [131, 500] width 30 height 30
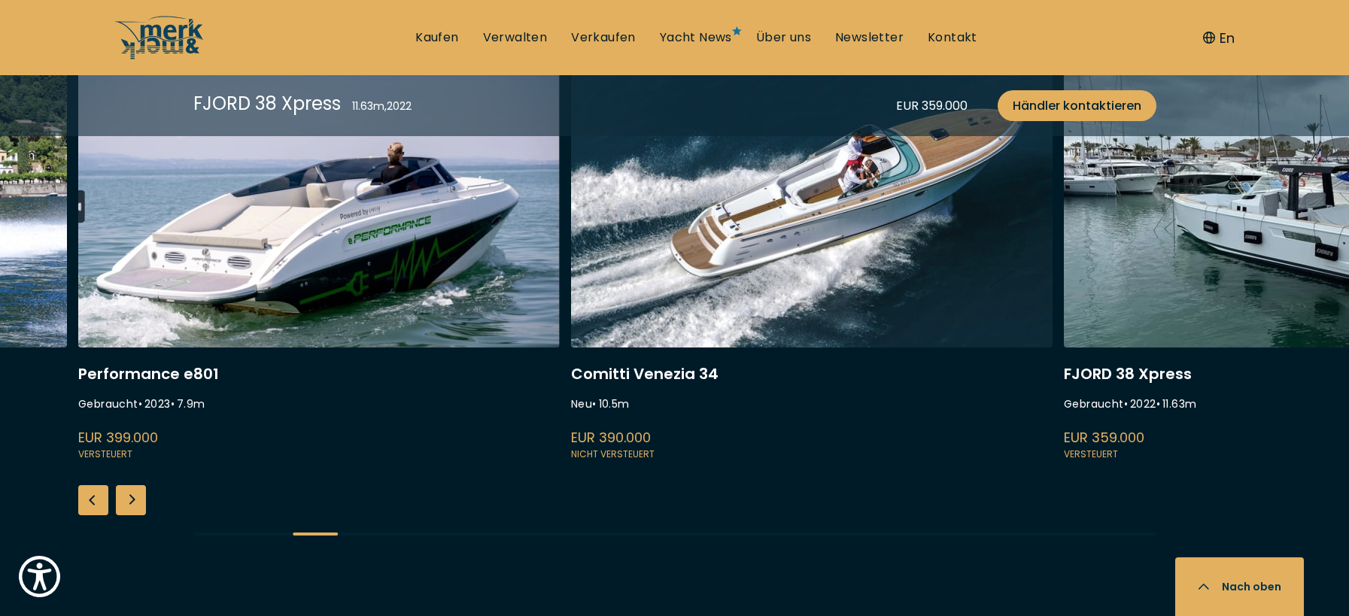
click at [132, 494] on div "Next slide" at bounding box center [131, 500] width 30 height 30
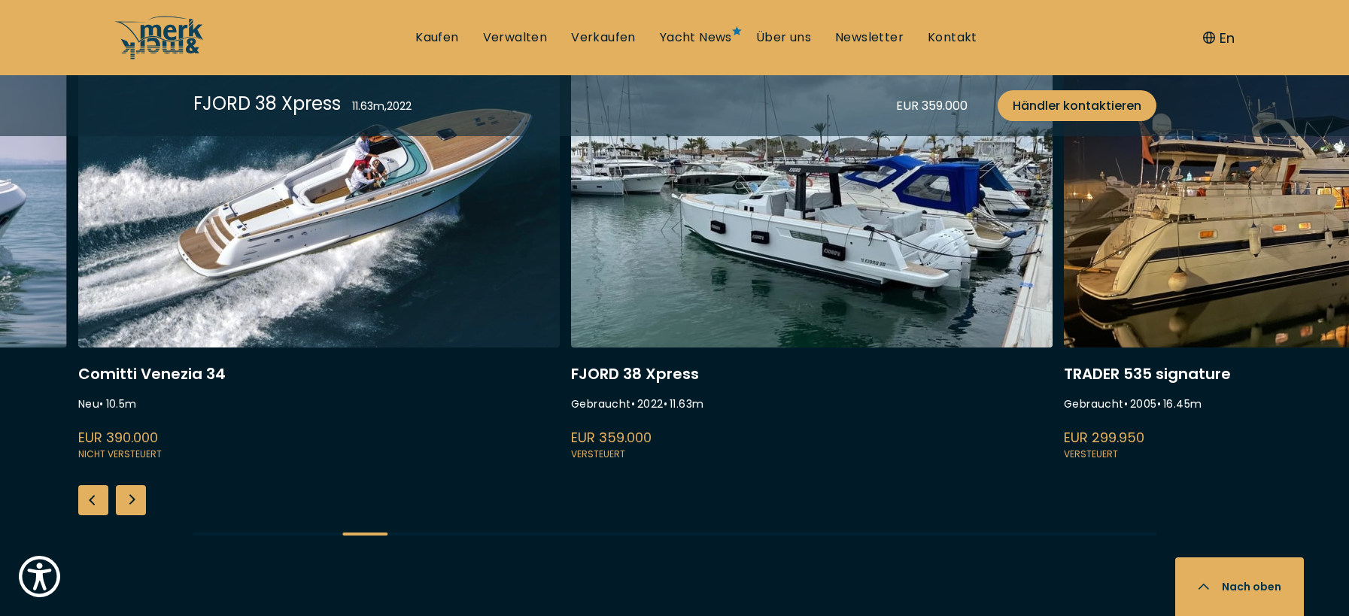
click at [132, 494] on div "Next slide" at bounding box center [131, 500] width 30 height 30
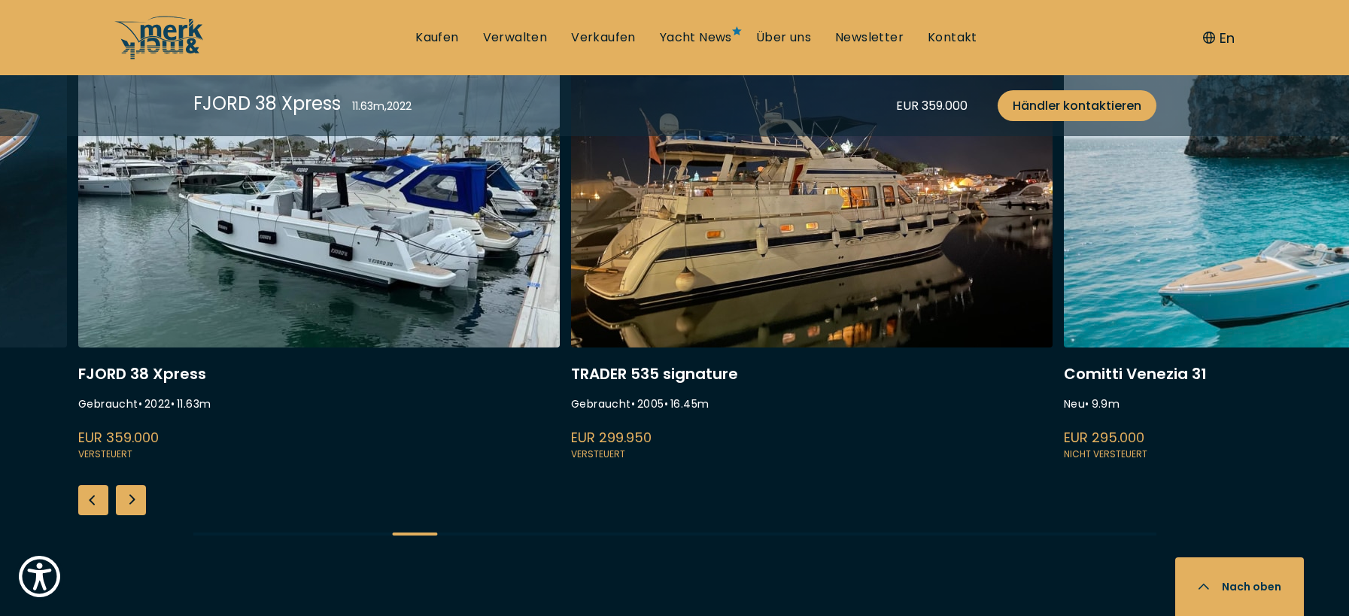
click at [132, 494] on div "Next slide" at bounding box center [131, 500] width 30 height 30
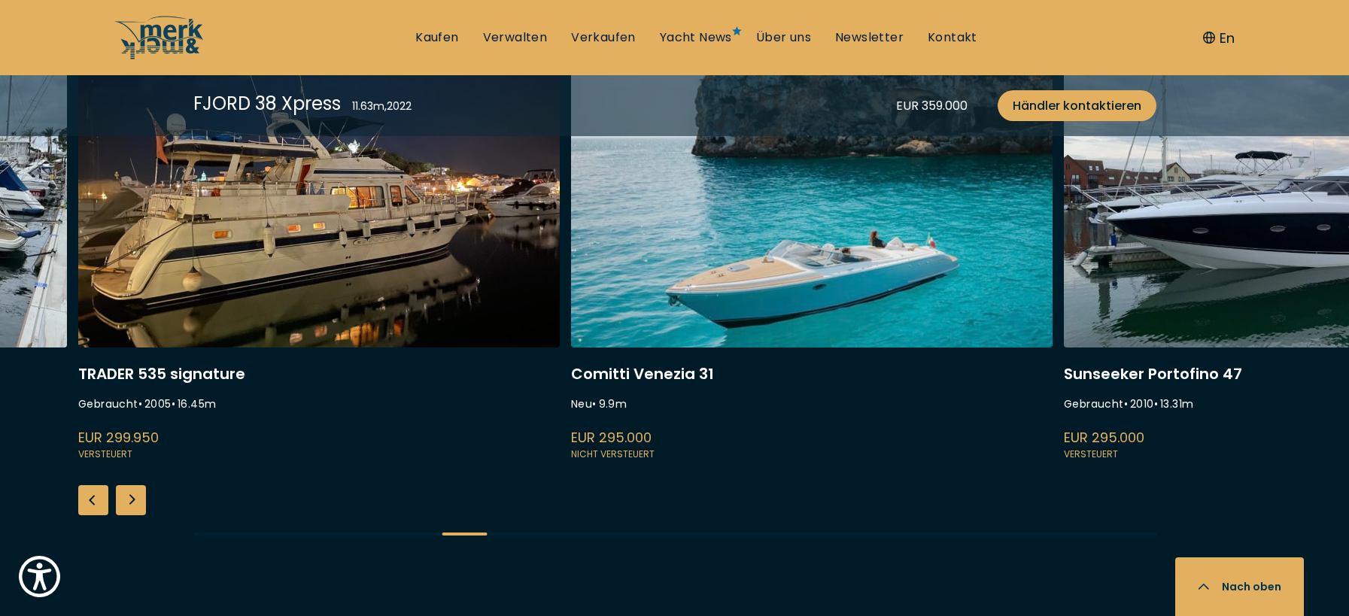
click at [132, 494] on div "Next slide" at bounding box center [131, 500] width 30 height 30
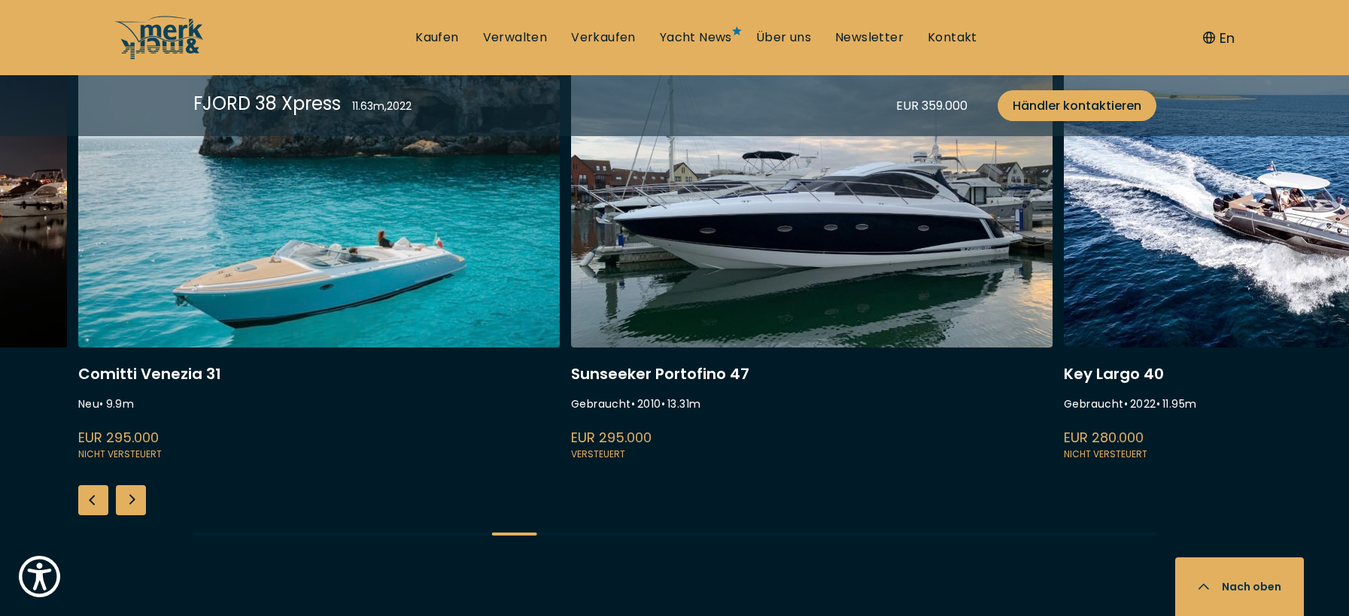
click at [132, 494] on div "Next slide" at bounding box center [131, 500] width 30 height 30
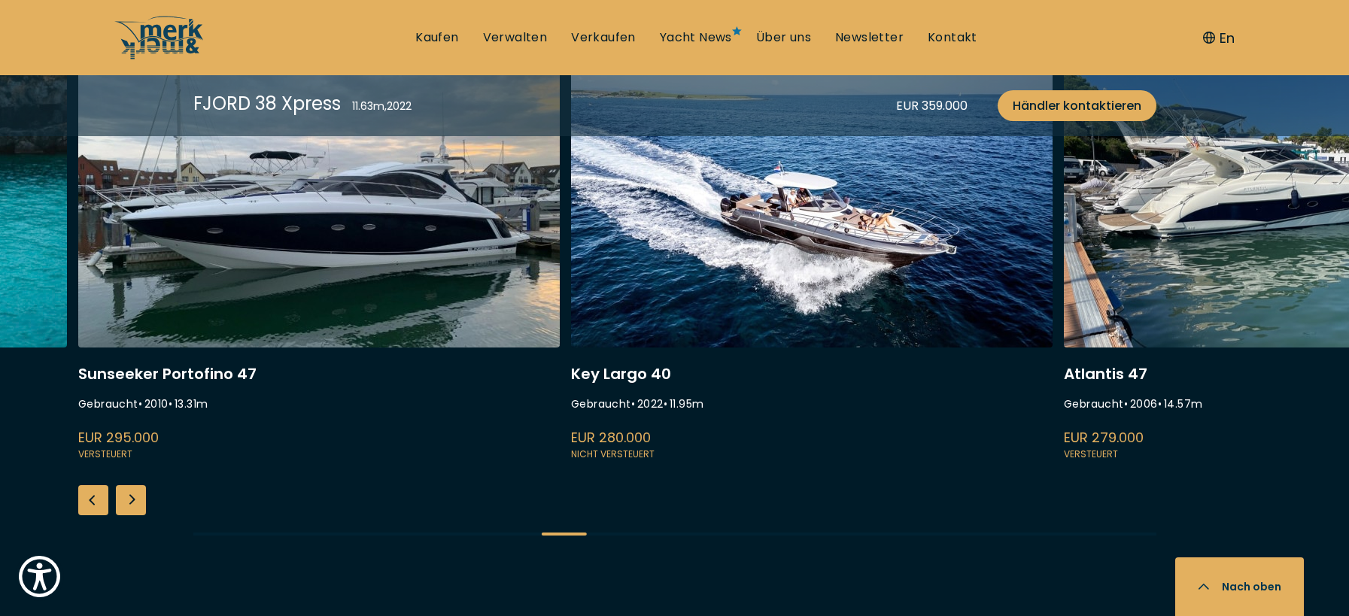
click at [736, 263] on link at bounding box center [812, 262] width 482 height 401
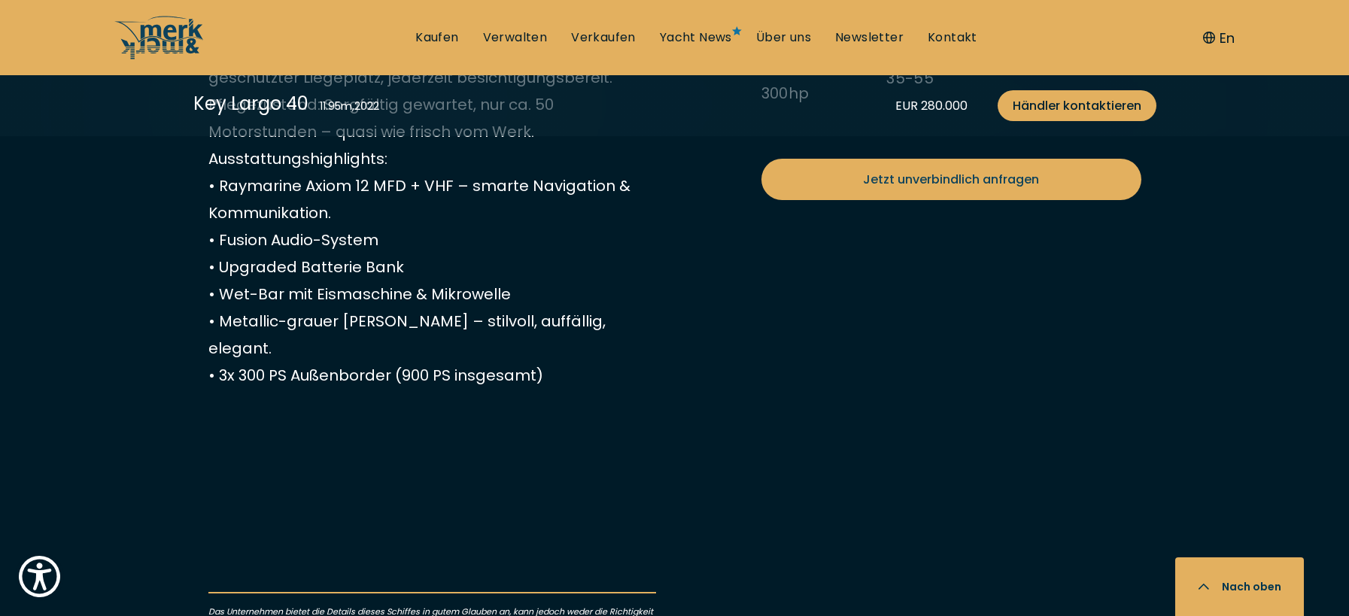
scroll to position [301, 0]
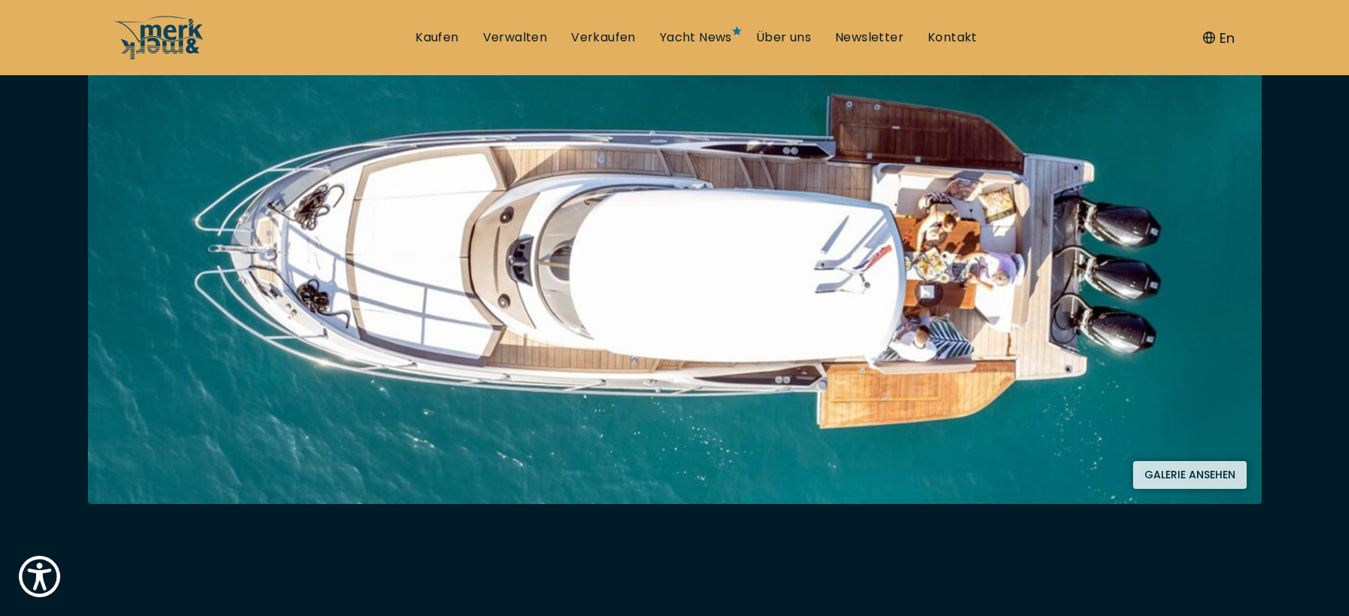
click at [702, 290] on img at bounding box center [675, 275] width 1174 height 458
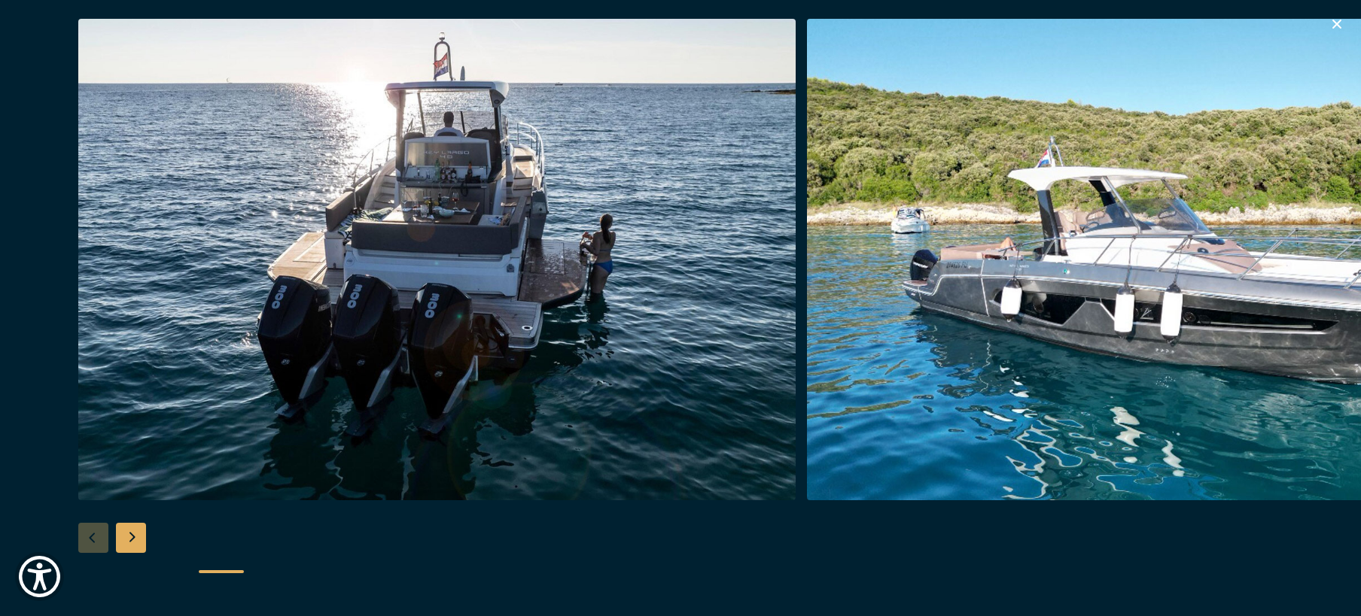
click at [138, 538] on div "Next slide" at bounding box center [131, 538] width 30 height 30
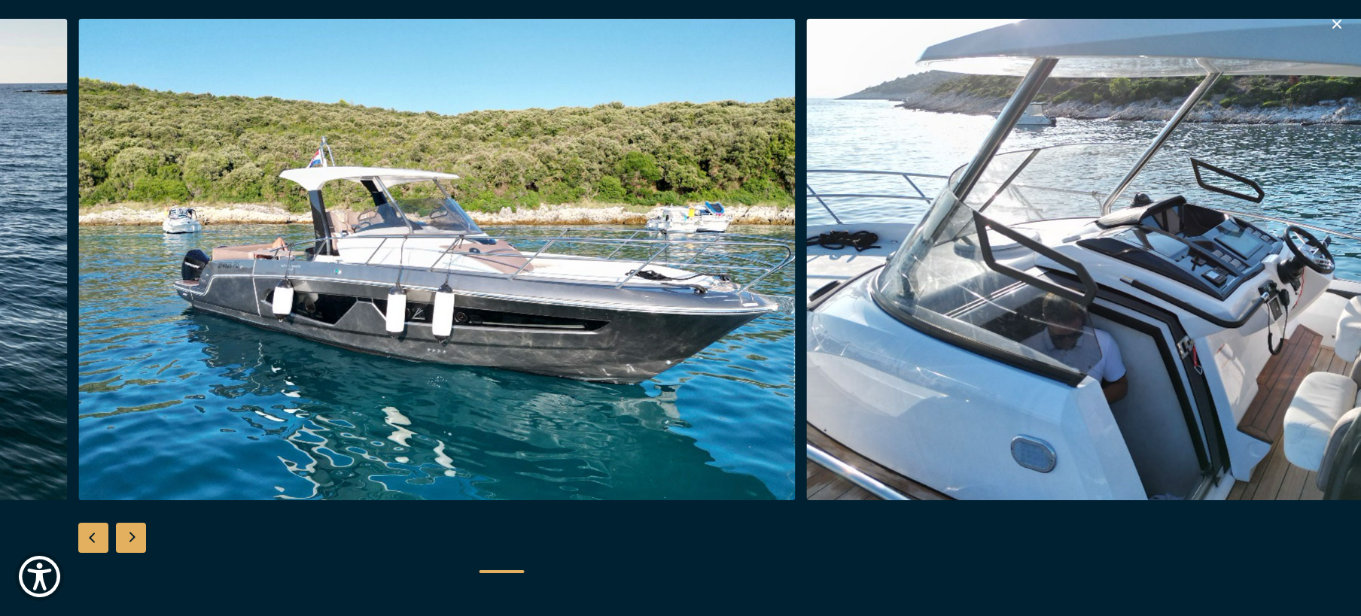
click at [138, 538] on div "Next slide" at bounding box center [131, 538] width 30 height 30
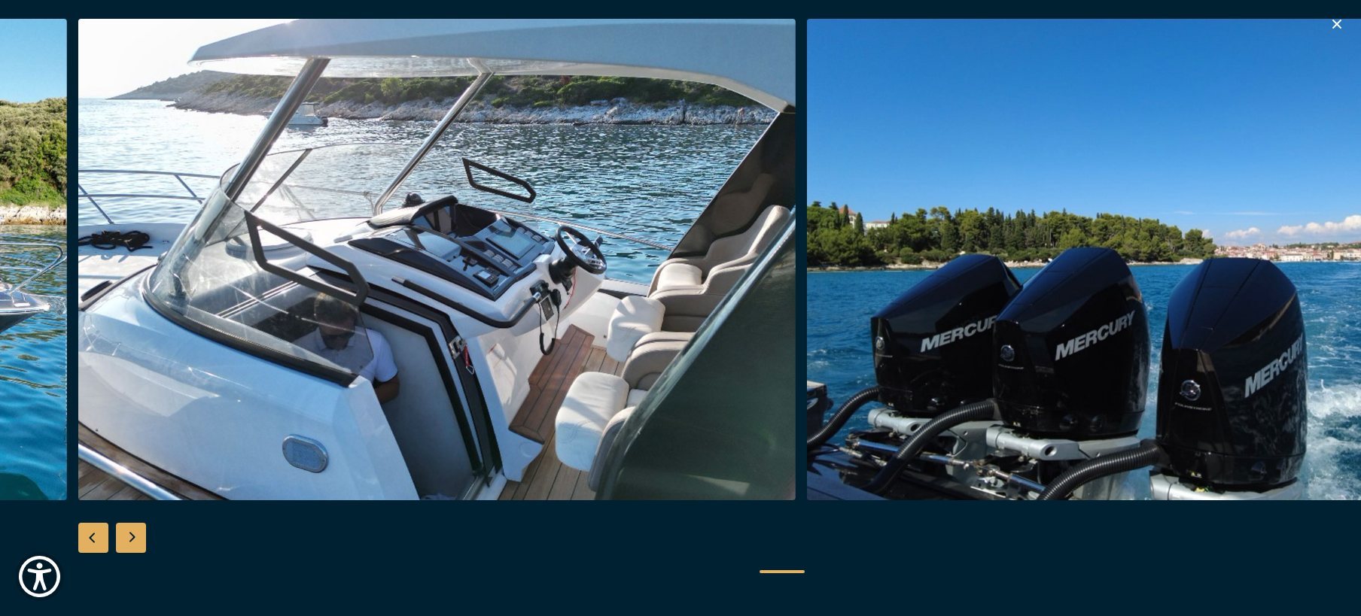
click at [138, 538] on div "Next slide" at bounding box center [131, 538] width 30 height 30
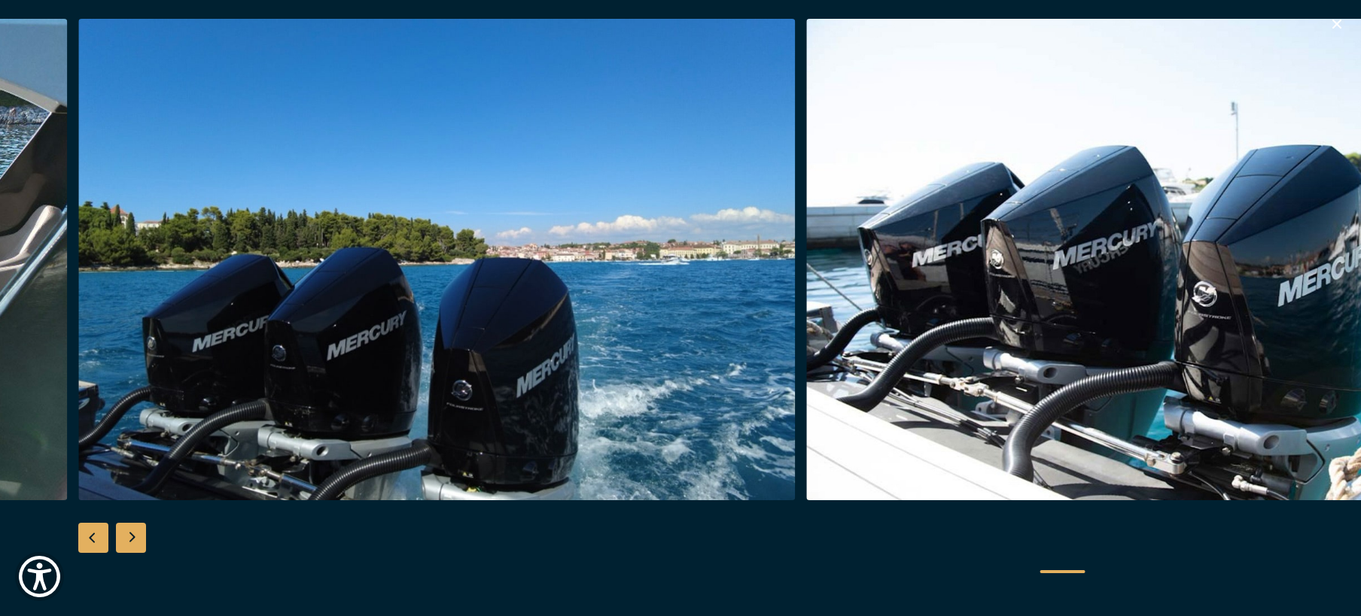
click at [138, 538] on div "Next slide" at bounding box center [131, 538] width 30 height 30
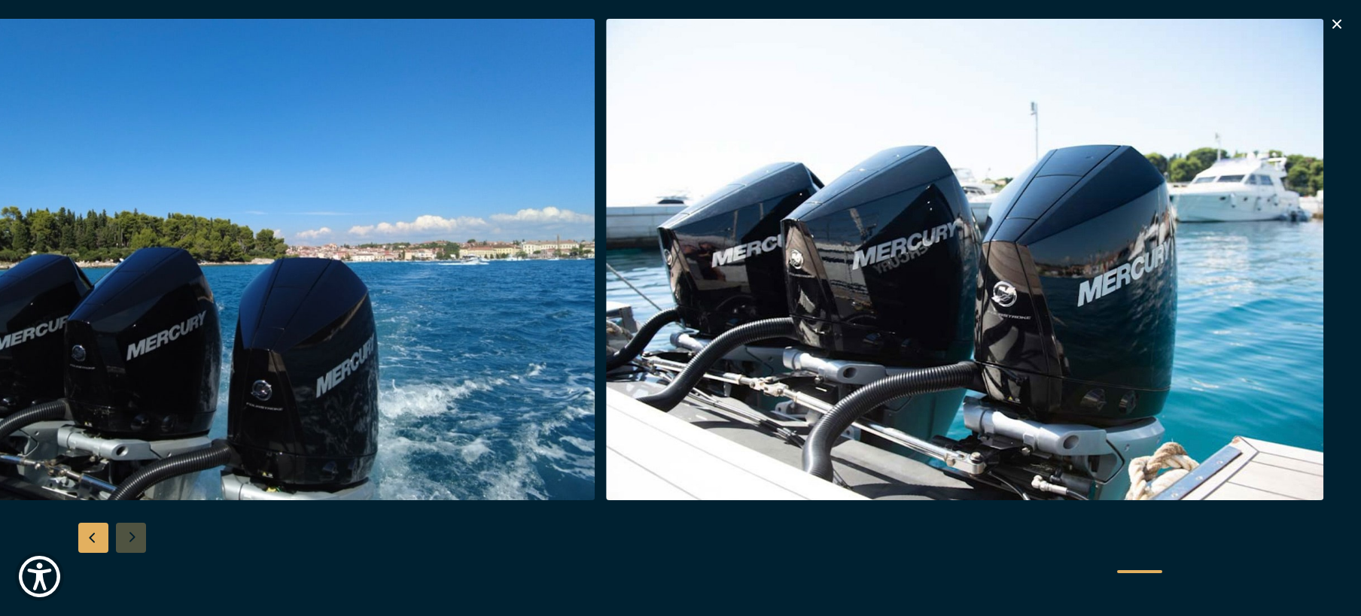
click at [138, 538] on div at bounding box center [680, 308] width 1361 height 579
click at [792, 455] on img "button" at bounding box center [964, 260] width 717 height 482
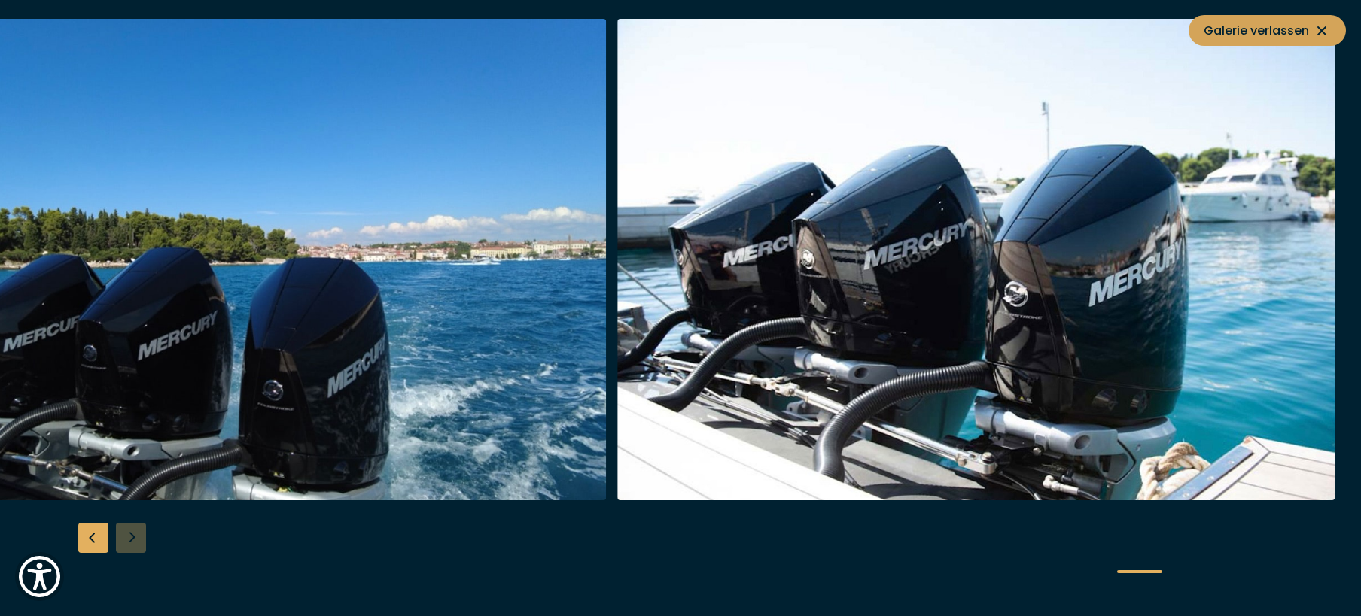
click at [1321, 25] on icon at bounding box center [1321, 31] width 18 height 18
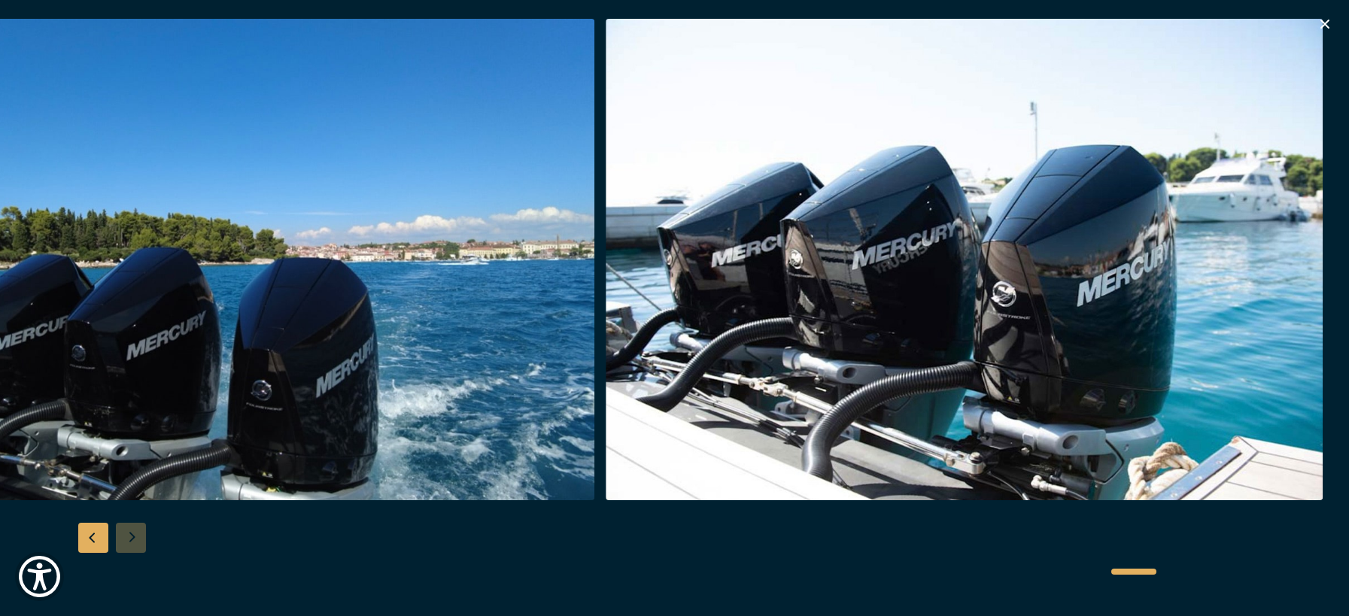
click at [604, 566] on div at bounding box center [674, 572] width 963 height 38
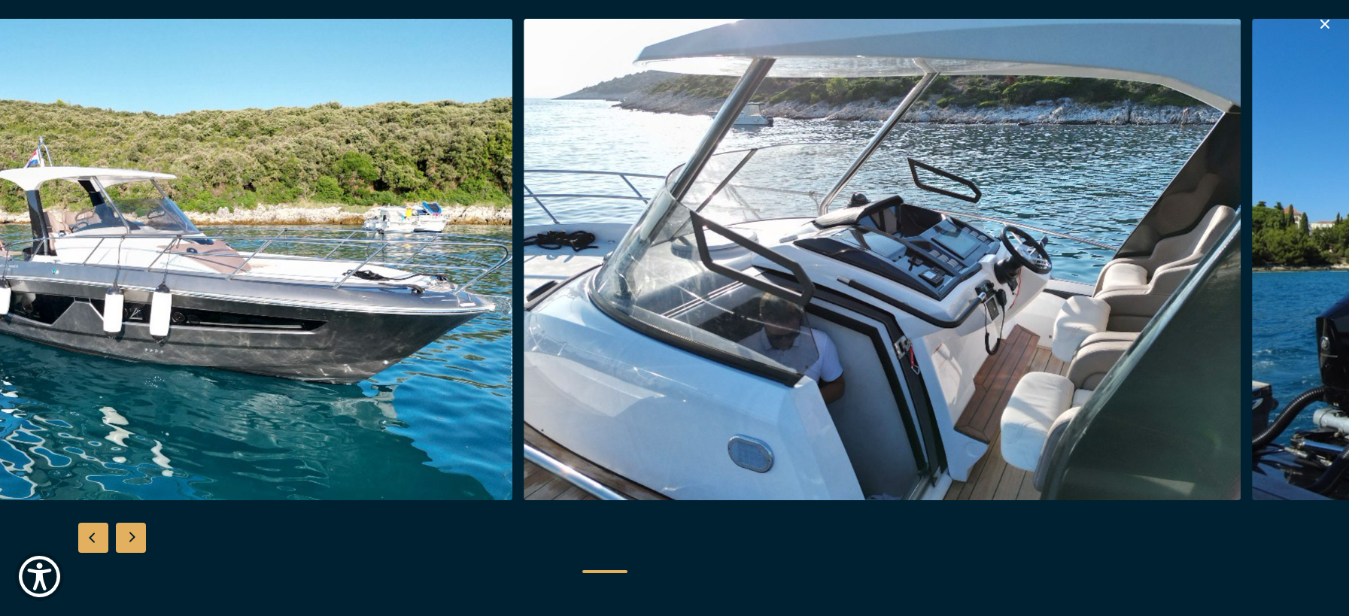
scroll to position [3236, 0]
click at [731, 541] on div at bounding box center [674, 308] width 1349 height 579
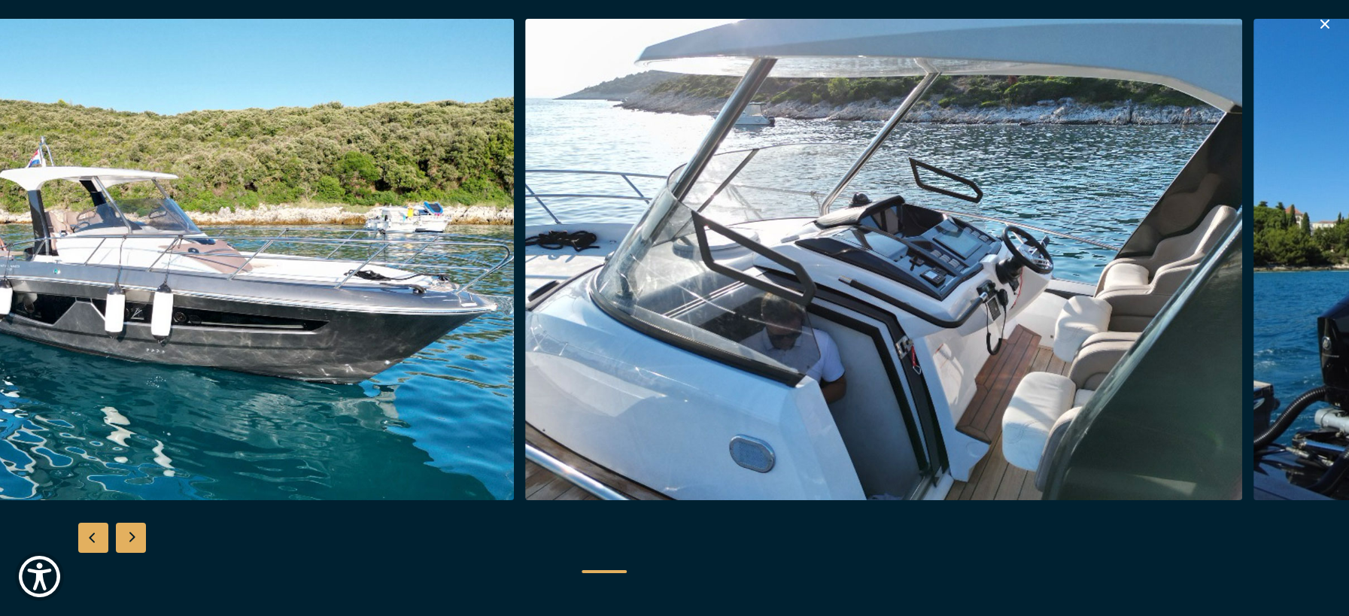
click at [1322, 18] on icon "button" at bounding box center [1325, 24] width 18 height 18
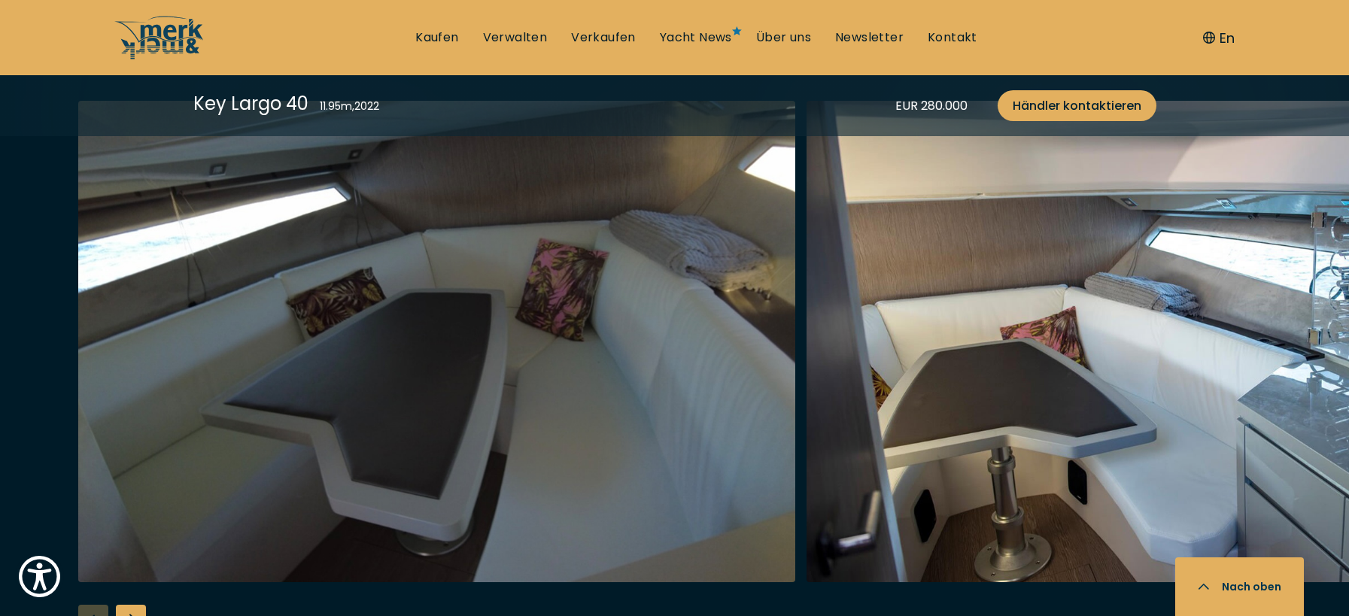
scroll to position [2860, 0]
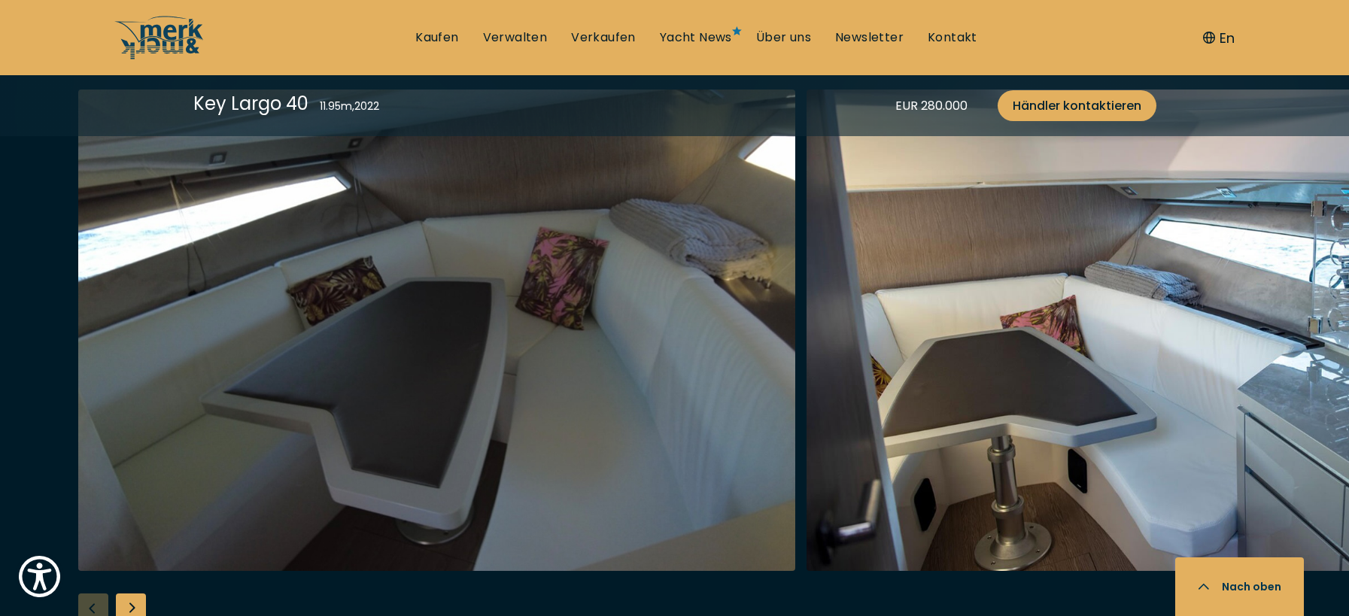
click at [128, 594] on div "Next slide" at bounding box center [131, 609] width 30 height 30
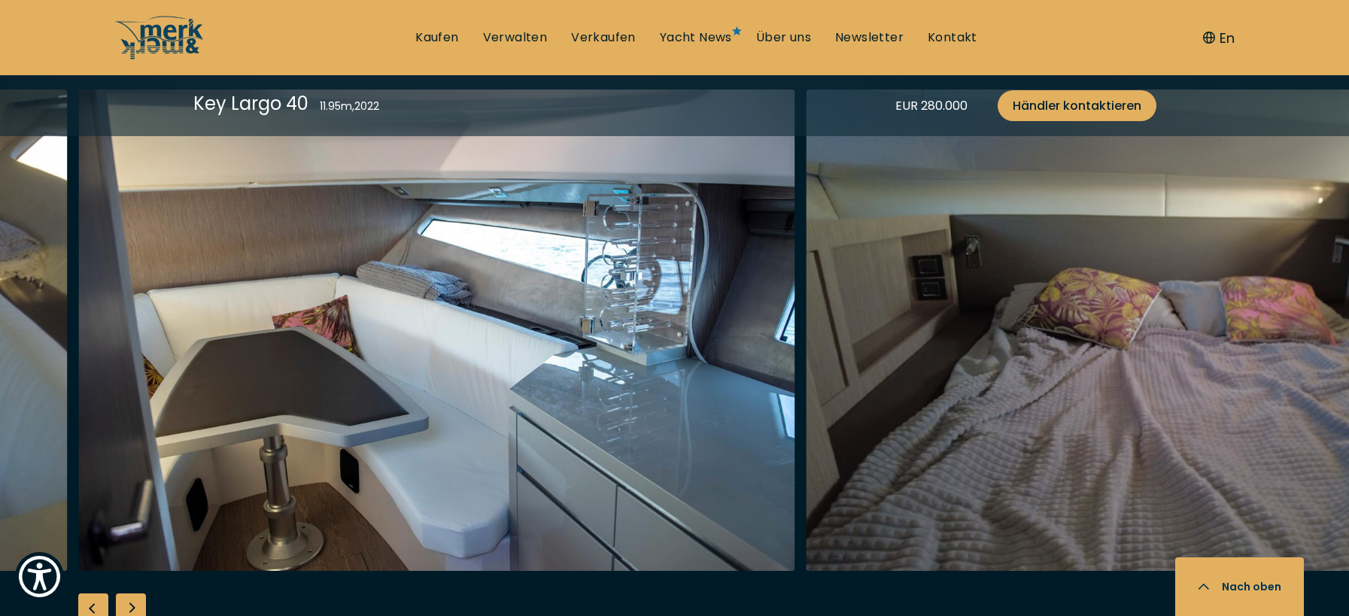
click at [130, 594] on div "Next slide" at bounding box center [131, 609] width 30 height 30
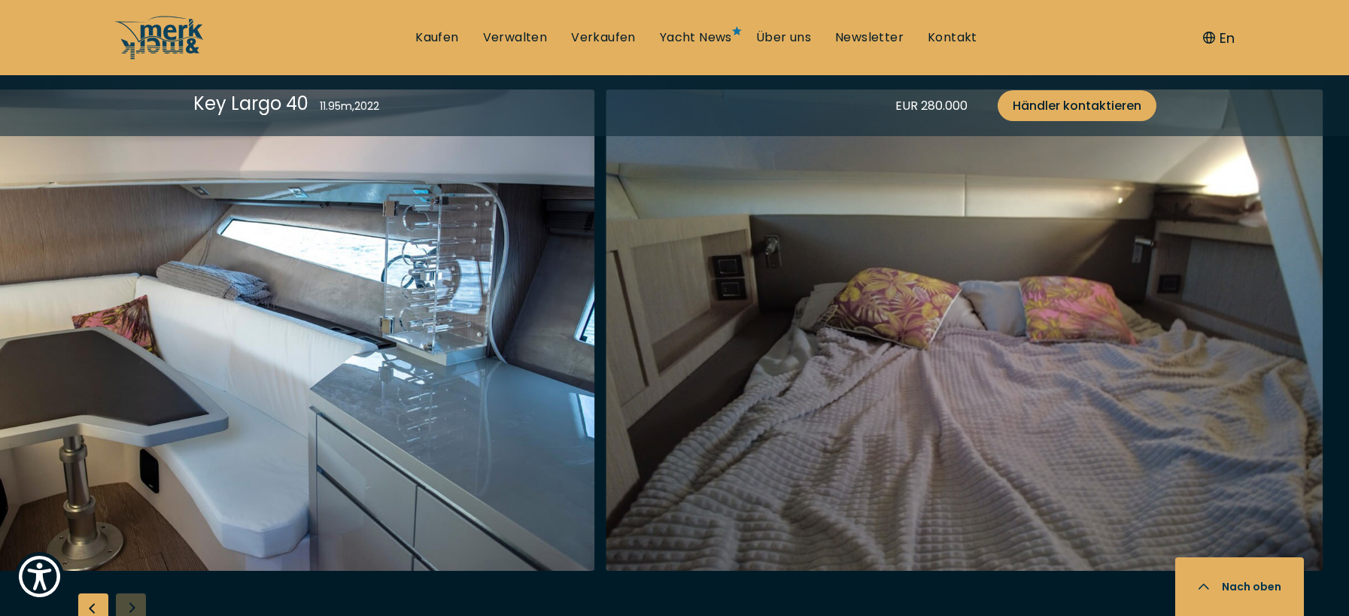
click at [130, 553] on div at bounding box center [674, 379] width 1349 height 579
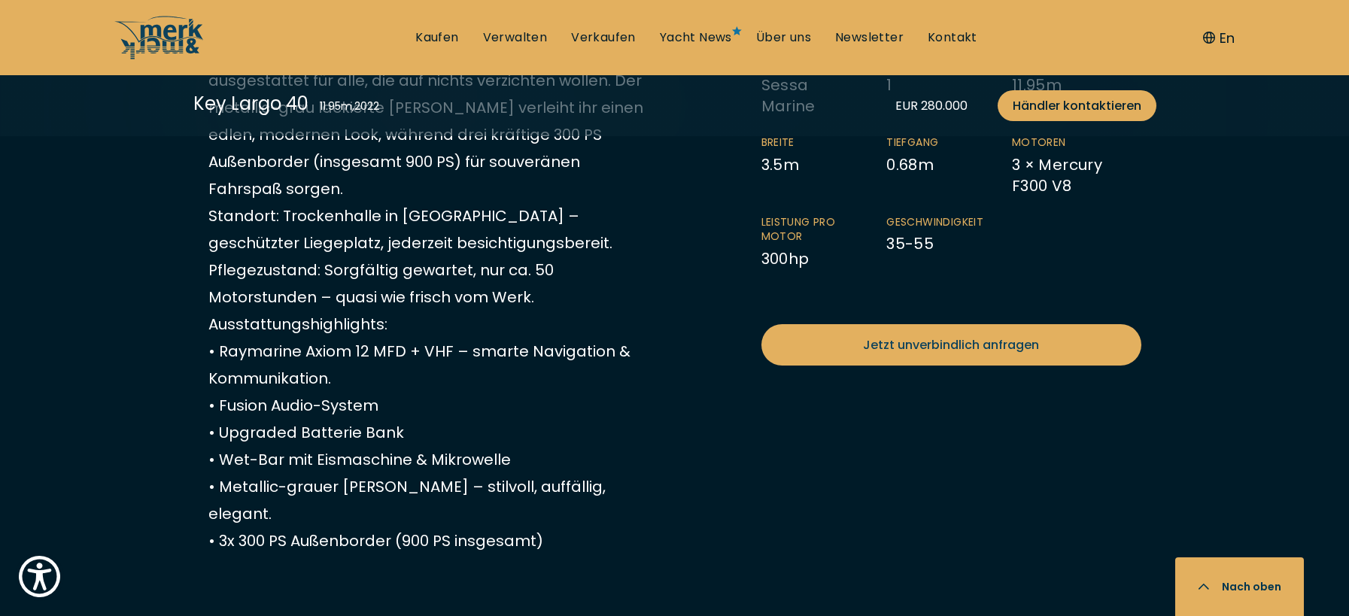
scroll to position [1129, 0]
